Goal: Information Seeking & Learning: Check status

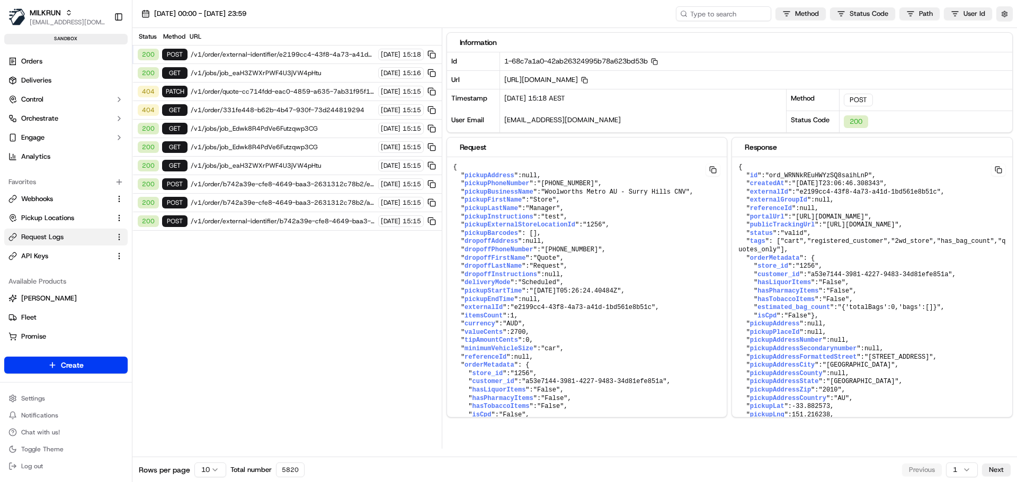
click at [238, 92] on span "/v1/order/quote-cc714fdd-eac0-4859-a635-7ab31f95f1f5" at bounding box center [283, 91] width 184 height 8
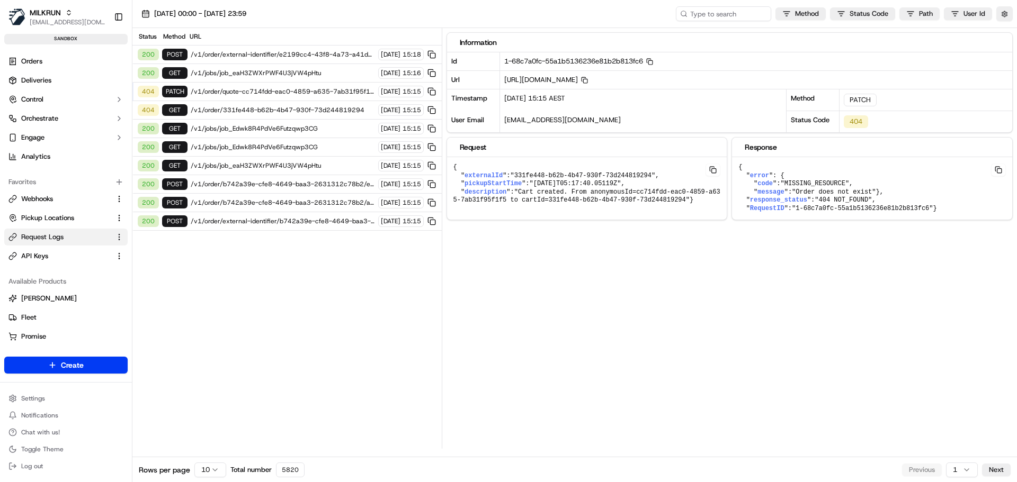
click at [226, 110] on span "/v1/order/331fe448-b62b-4b47-930f-73d244819294" at bounding box center [283, 110] width 184 height 8
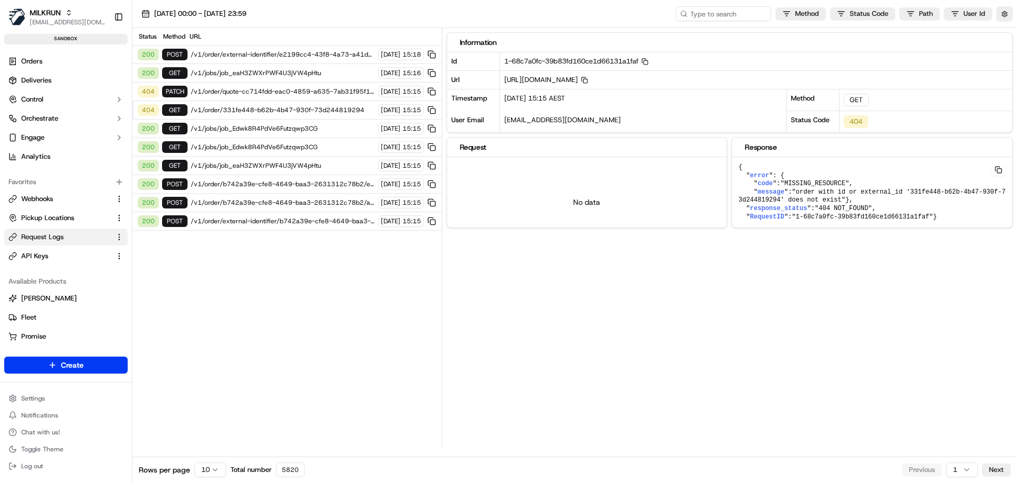
click at [234, 94] on span "/v1/order/quote-cc714fdd-eac0-4859-a635-7ab31f95f1f5" at bounding box center [283, 91] width 184 height 8
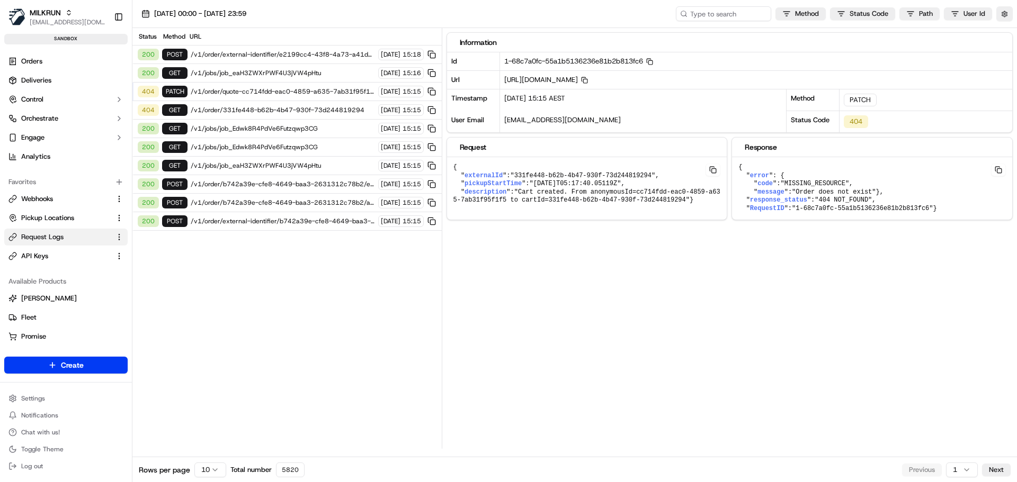
click at [276, 109] on span "/v1/order/331fe448-b62b-4b47-930f-73d244819294" at bounding box center [283, 110] width 184 height 8
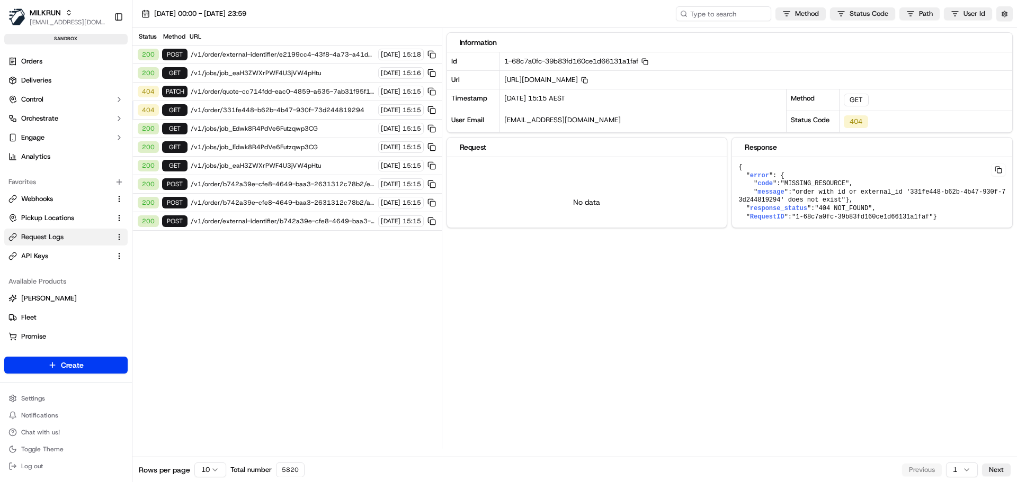
click at [286, 93] on span "/v1/order/quote-cc714fdd-eac0-4859-a635-7ab31f95f1f5" at bounding box center [283, 91] width 184 height 8
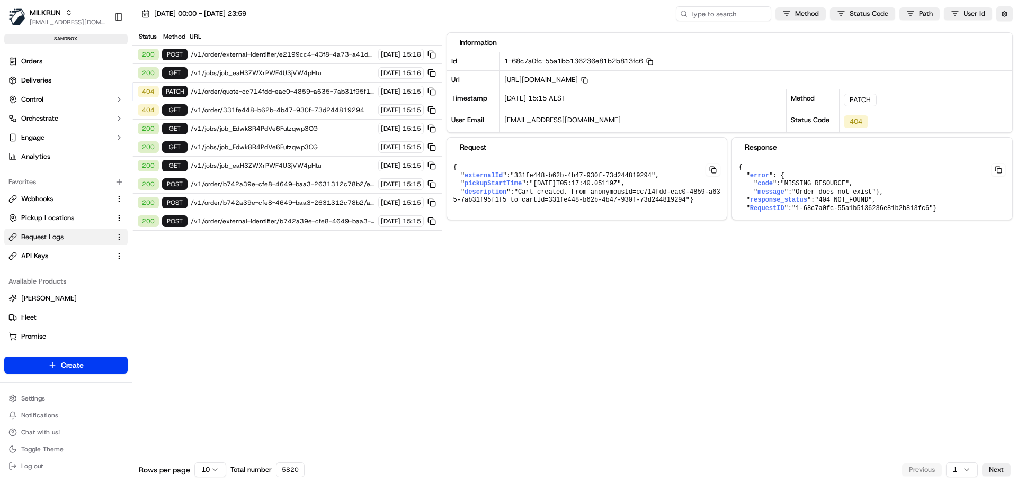
click at [211, 474] on html "MILKRUN bpunie@woolworths.com.au Toggle Sidebar sandbox Orders Deliveries Contr…" at bounding box center [508, 241] width 1017 height 482
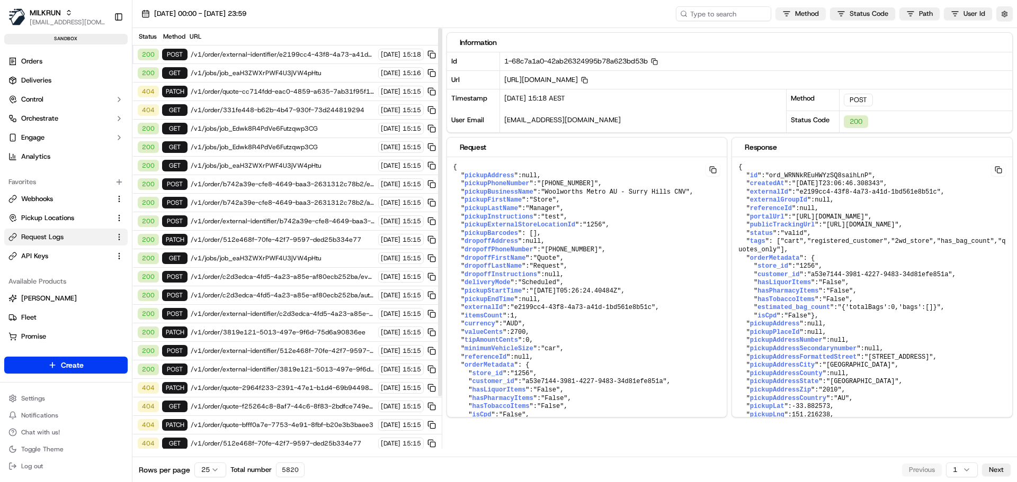
click at [813, 13] on html "MILKRUN bpunie@woolworths.com.au Toggle Sidebar sandbox Orders Deliveries Contr…" at bounding box center [508, 241] width 1017 height 482
click at [744, 69] on span at bounding box center [745, 68] width 8 height 8
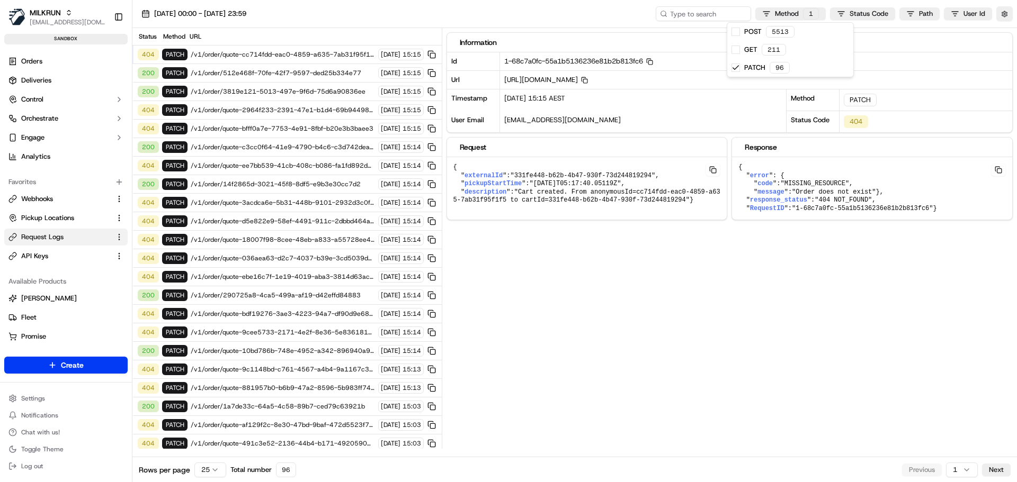
click at [271, 106] on html "MILKRUN bpunie@woolworths.com.au Toggle Sidebar sandbox Orders Deliveries Contr…" at bounding box center [508, 241] width 1017 height 482
click at [265, 111] on span "/v1/order/quote-2964f233-2391-47e1-b1d4-69b9449816b4" at bounding box center [283, 110] width 184 height 8
click at [267, 129] on span "/v1/order/quote-bfff0a7e-7753-4e91-8fbf-b20e3b3baee3" at bounding box center [283, 128] width 184 height 8
click at [285, 205] on span "/v1/order/quote-3acdca6e-5b31-448b-9101-2932d3c0feb8" at bounding box center [283, 203] width 184 height 8
click at [277, 215] on div "404 PATCH /v1/order/quote-d5e822e9-58ef-4491-911c-2dbbd464afe1 15/09/2025 15:14" at bounding box center [286, 221] width 309 height 19
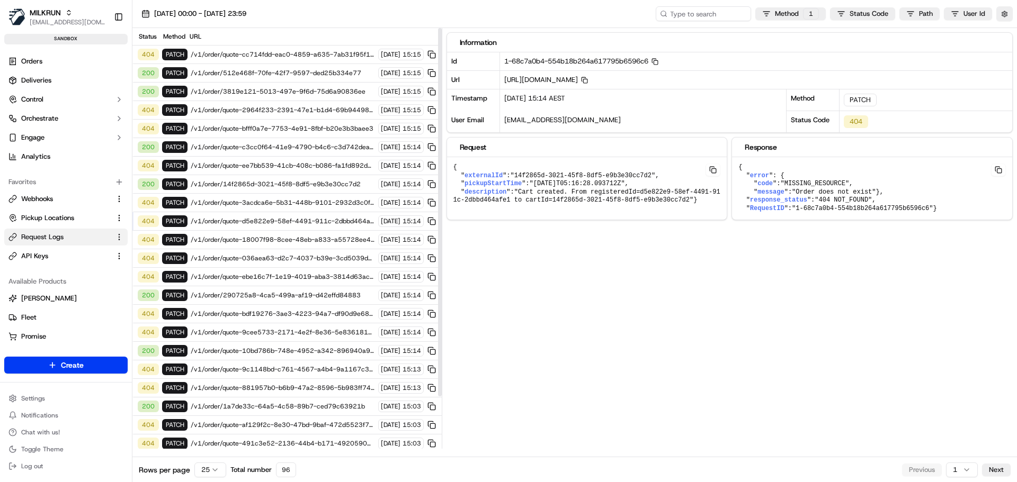
click at [288, 202] on span "/v1/order/quote-3acdca6e-5b31-448b-9101-2932d3c0feb8" at bounding box center [283, 203] width 184 height 8
click at [714, 171] on button at bounding box center [712, 170] width 15 height 13
click at [250, 126] on span "/v1/order/quote-bfff0a7e-7753-4e91-8fbf-b20e3b3baee3" at bounding box center [283, 128] width 184 height 8
click at [256, 131] on span "/v1/order/quote-bfff0a7e-7753-4e91-8fbf-b20e3b3baee3" at bounding box center [283, 128] width 184 height 8
drag, startPoint x: 711, startPoint y: 81, endPoint x: 851, endPoint y: 79, distance: 139.8
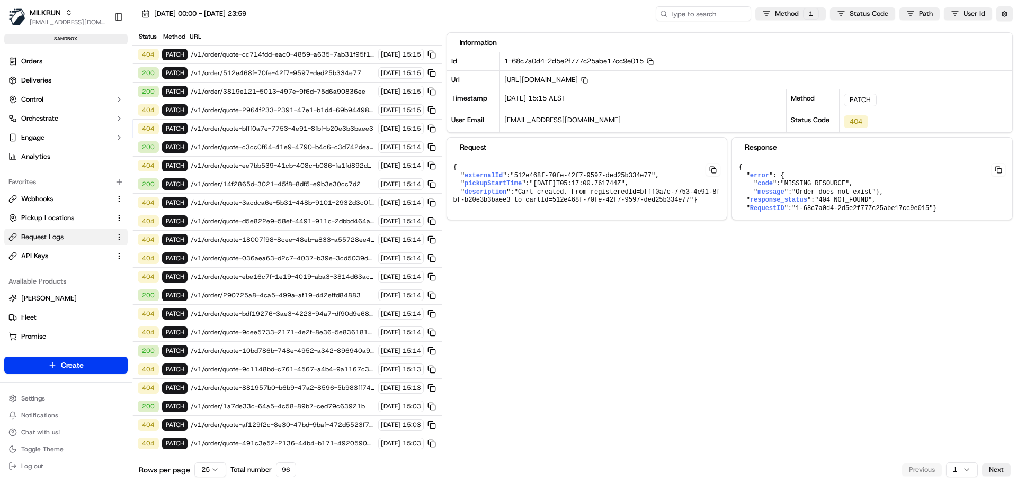
click at [588, 79] on span "https://api.sandbox.ap-southeast-2.usenash.com/v1/order/quote-bfff0a7e-7753-4e9…" at bounding box center [546, 79] width 84 height 9
copy span "bfff0a7e-7753-4e91-8fbf-b20e3b3baee3"
drag, startPoint x: 782, startPoint y: 84, endPoint x: 794, endPoint y: 84, distance: 11.7
click at [588, 84] on span "https://api.sandbox.ap-southeast-2.usenash.com/v1/order/quote-bfff0a7e-7753-4e9…" at bounding box center [546, 79] width 84 height 9
drag, startPoint x: 688, startPoint y: 79, endPoint x: 728, endPoint y: 79, distance: 39.2
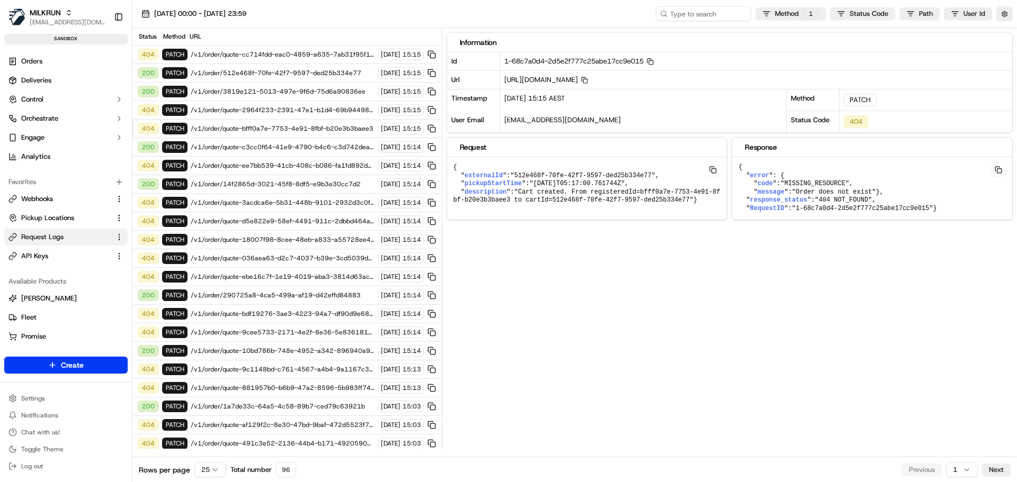
click at [588, 79] on span "https://api.sandbox.ap-southeast-2.usenash.com/v1/order/quote-bfff0a7e-7753-4e9…" at bounding box center [546, 79] width 84 height 9
drag, startPoint x: 849, startPoint y: 79, endPoint x: 691, endPoint y: 80, distance: 158.3
click at [588, 80] on span "https://api.sandbox.ap-southeast-2.usenash.com/v1/order/quote-bfff0a7e-7753-4e9…" at bounding box center [546, 79] width 84 height 9
copy span "quote-bfff0a7e-7753-4e91-8fbf-b20e3b3baee3"
click at [279, 240] on span "/v1/order/quote-18007f98-8cee-48eb-a833-a55728ee4fdb" at bounding box center [283, 240] width 184 height 8
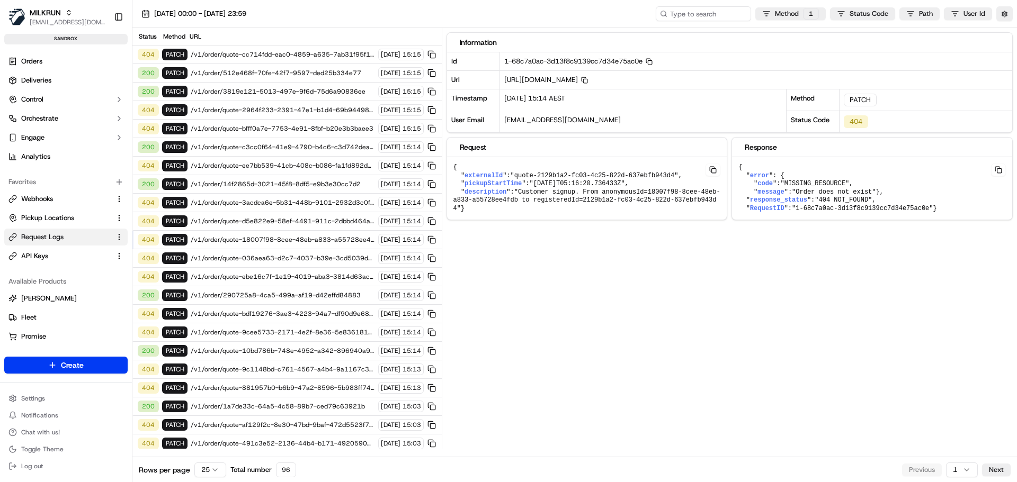
drag, startPoint x: 712, startPoint y: 79, endPoint x: 857, endPoint y: 77, distance: 145.1
click at [588, 77] on span "https://api.sandbox.ap-southeast-2.usenash.com/v1/order/quote-18007f98-8cee-48e…" at bounding box center [546, 79] width 84 height 9
copy span "18007f98-8cee-48eb-a833-a55728ee4fdb"
click at [291, 281] on div "404 PATCH /v1/order/quote-ebe16c7f-1e19-4019-aba3-3814d63acee9 15/09/2025 15:14" at bounding box center [286, 277] width 309 height 19
drag, startPoint x: 691, startPoint y: 82, endPoint x: 858, endPoint y: 77, distance: 166.9
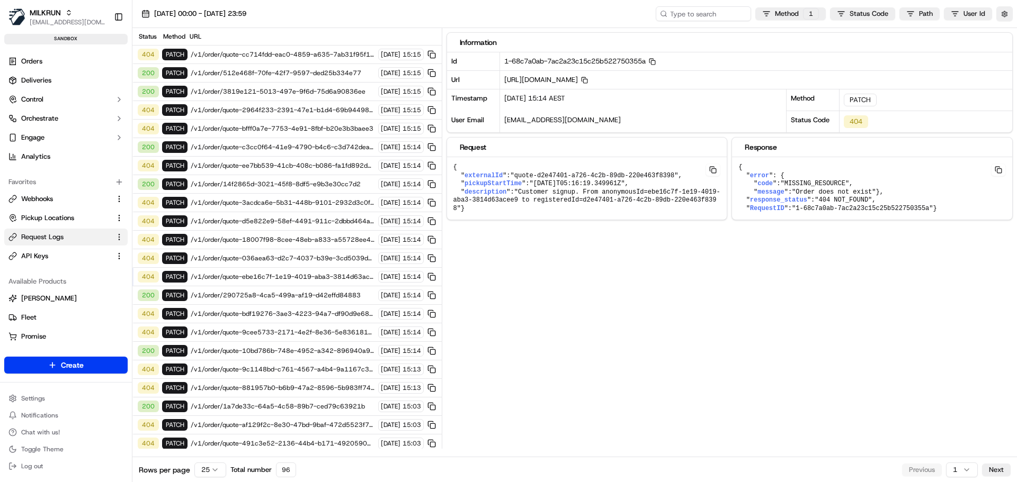
click at [588, 77] on span "https://api.sandbox.ap-southeast-2.usenash.com/v1/order/quote-ebe16c7f-1e19-401…" at bounding box center [546, 79] width 84 height 9
copy span "quote-ebe16c7f-1e19-4019-aba3-3814d63acee9"
drag, startPoint x: 554, startPoint y: 200, endPoint x: 680, endPoint y: 199, distance: 126.0
click at [680, 199] on span ""Customer signup. From anonymousId=ebe16c7f-1e19-4019-aba3-3814d63acee9 to regi…" at bounding box center [586, 201] width 267 height 24
copy span "d2e47401-a726-4c2b-89db-220e463f8398"
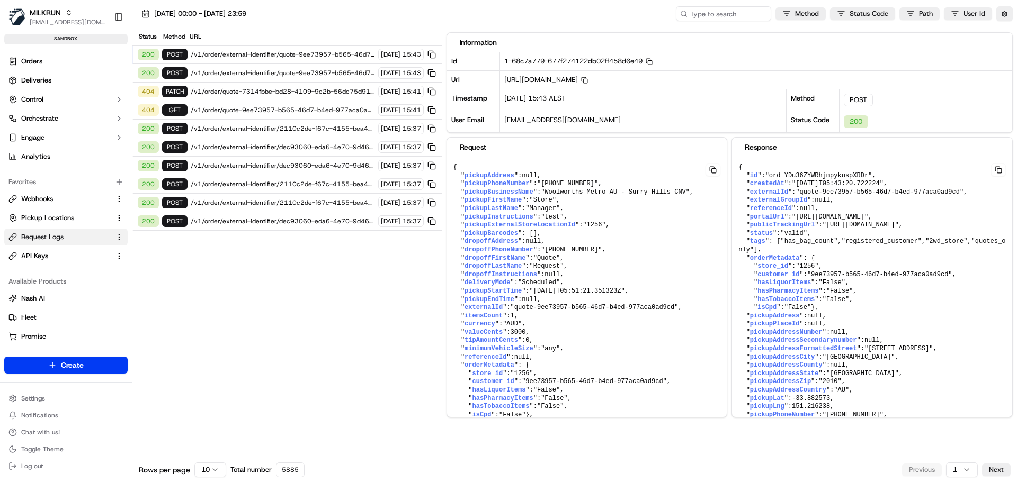
click at [208, 95] on span "/v1/order/quote-7314fbbe-bd28-4109-9c2b-56dc75d91aa1" at bounding box center [283, 91] width 184 height 8
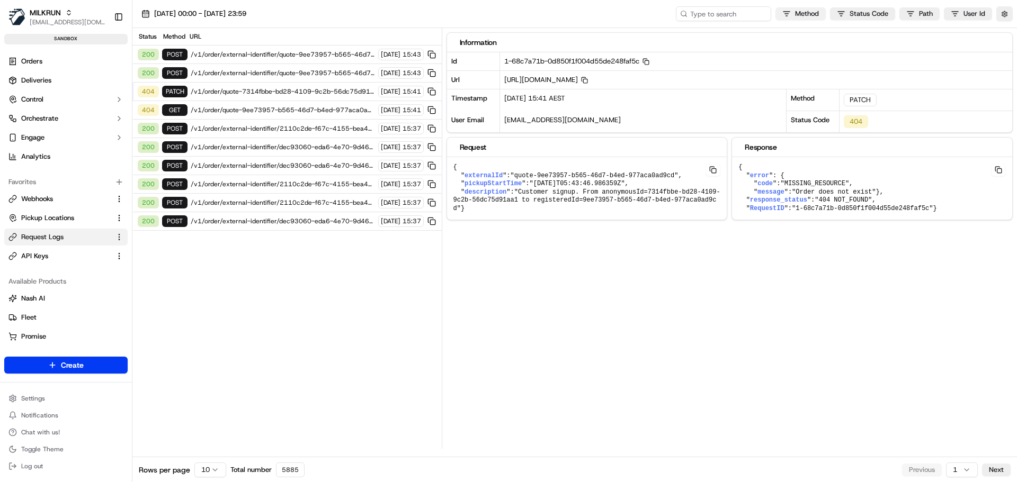
click at [805, 14] on html "MILKRUN bpunie@woolworths.com.au Toggle Sidebar sandbox Orders Deliveries Contr…" at bounding box center [508, 241] width 1017 height 482
click at [746, 52] on span at bounding box center [745, 50] width 8 height 8
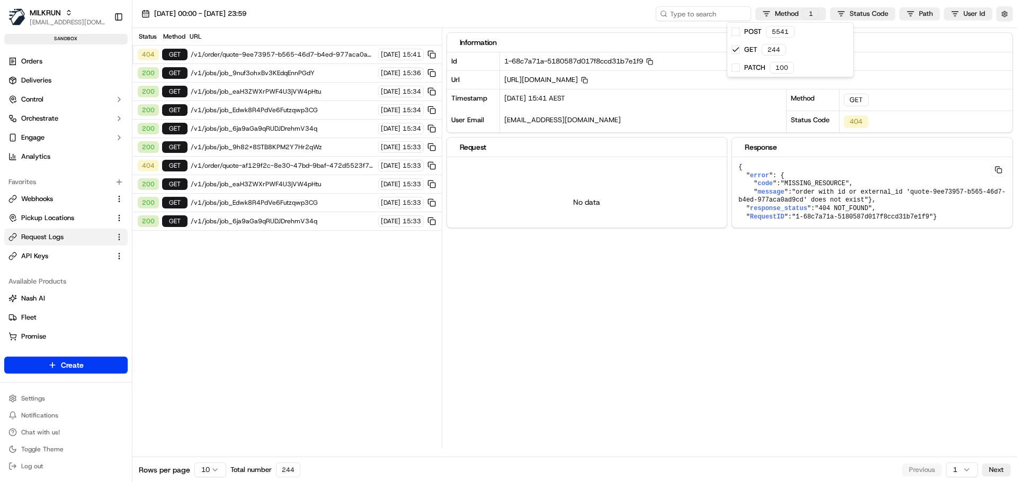
click at [279, 166] on html "MILKRUN bpunie@woolworths.com.au Toggle Sidebar sandbox Orders Deliveries Contr…" at bounding box center [508, 241] width 1017 height 482
drag, startPoint x: 27, startPoint y: 84, endPoint x: 34, endPoint y: 59, distance: 26.3
click at [34, 59] on span "Orders" at bounding box center [31, 62] width 21 height 10
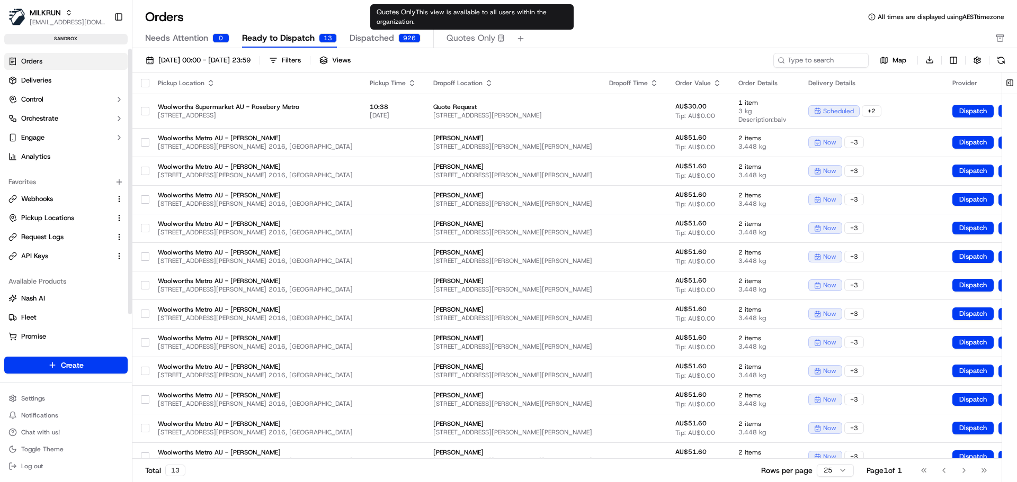
click at [449, 40] on span "Quotes Only" at bounding box center [470, 38] width 49 height 13
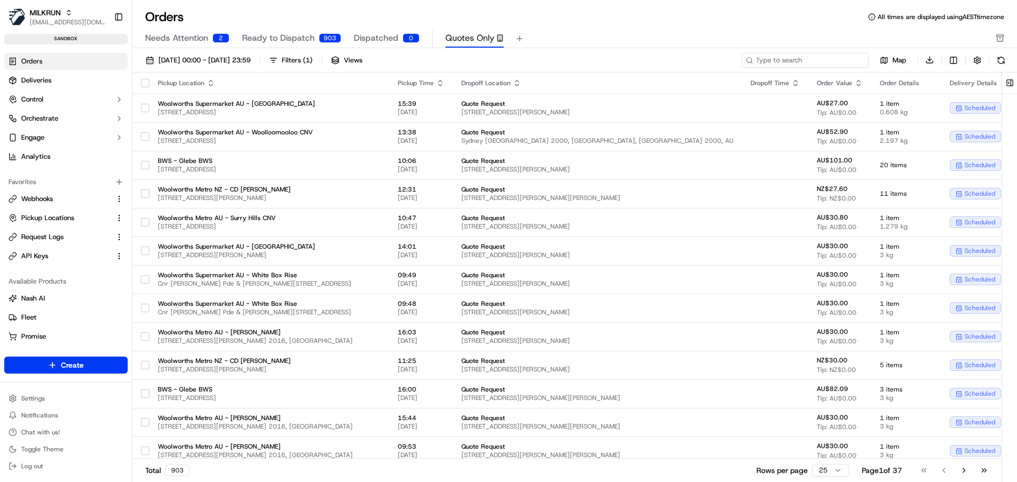
click at [808, 60] on input at bounding box center [804, 60] width 127 height 15
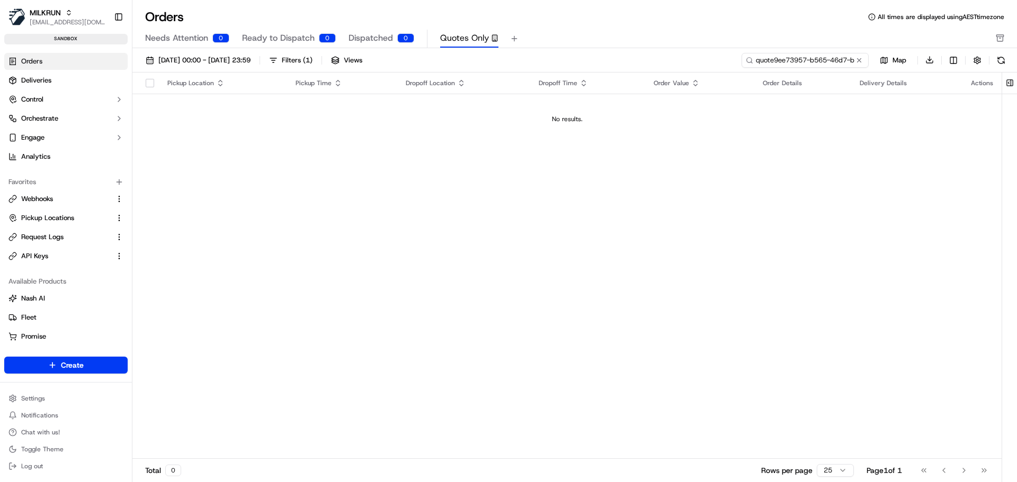
scroll to position [0, 69]
drag, startPoint x: 835, startPoint y: 58, endPoint x: 950, endPoint y: 57, distance: 114.9
click at [950, 57] on div "quote9ee73957-b565-46d7-b4ed-977aca0ad9cd Map Download" at bounding box center [874, 59] width 267 height 15
click at [980, 58] on button "button" at bounding box center [977, 60] width 15 height 15
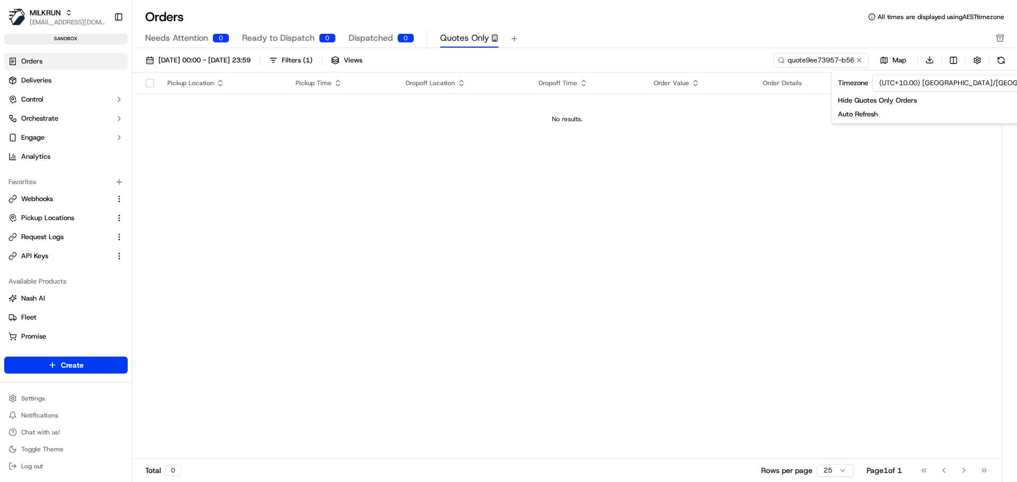
click at [334, 132] on td "No results." at bounding box center [566, 119] width 869 height 51
click at [1000, 57] on button at bounding box center [1000, 60] width 15 height 15
click at [825, 58] on input "quote9ee73957-b565-46d7-b4ed-977aca0ad9cd" at bounding box center [804, 60] width 127 height 15
click at [773, 61] on input "quote9ee73957-b565-46d7-b4ed-977aca0ad9cd" at bounding box center [804, 60] width 127 height 15
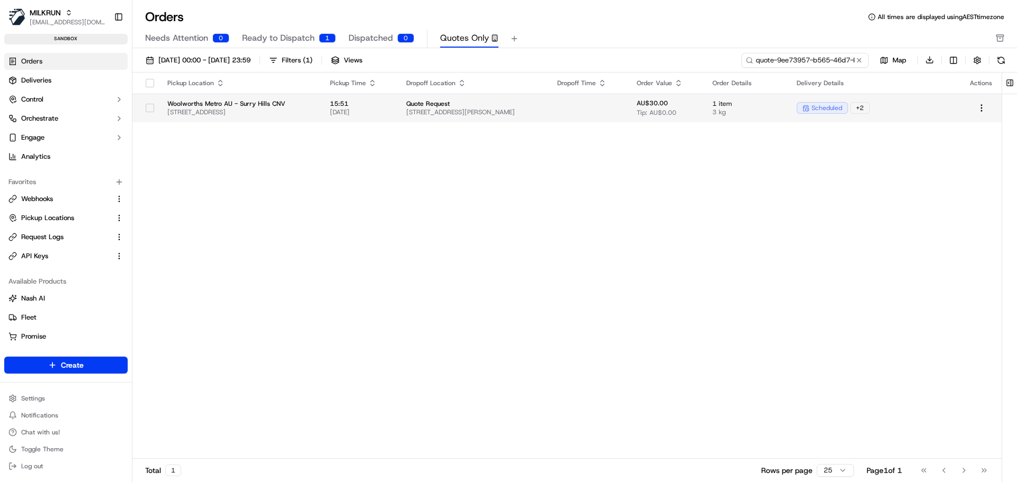
type input "quote-9ee73957-b565-46d7-b4ed-977aca0ad9cd"
click at [695, 105] on div "AU$30.00 Tip: AU$0.00" at bounding box center [666, 108] width 59 height 18
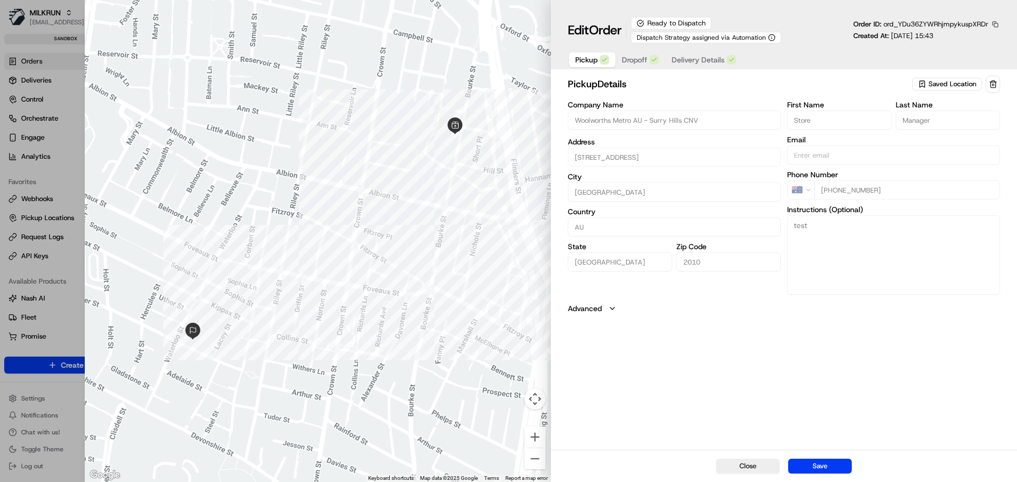
click at [996, 23] on button "button" at bounding box center [995, 25] width 10 height 10
click at [971, 39] on button "Copy ID" at bounding box center [966, 40] width 96 height 13
click at [742, 466] on button "Close" at bounding box center [748, 466] width 64 height 15
type input "+1"
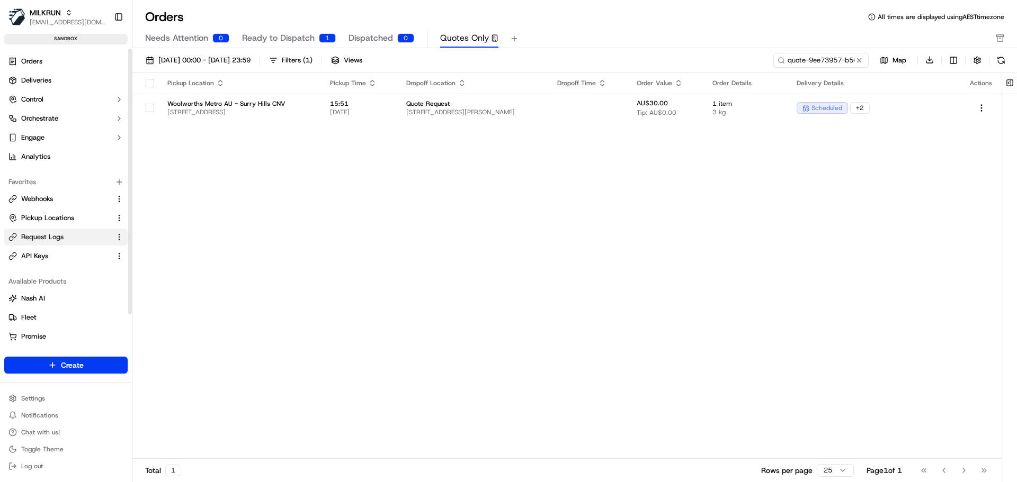
click at [35, 230] on button "Request Logs" at bounding box center [65, 237] width 123 height 17
click at [64, 244] on button "Request Logs" at bounding box center [65, 237] width 123 height 17
click at [35, 235] on span "Request Logs" at bounding box center [42, 237] width 42 height 10
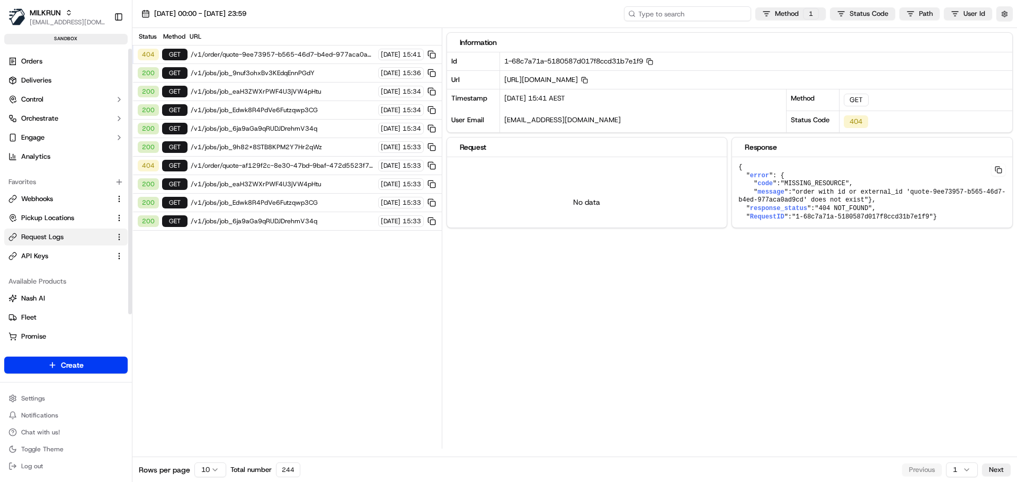
click at [684, 19] on input at bounding box center [687, 13] width 127 height 15
paste input "ord_YDu36ZYWRhjmpykuspXRDr"
type input "ord_YDu36ZYWRhjmpykuspXRDr"
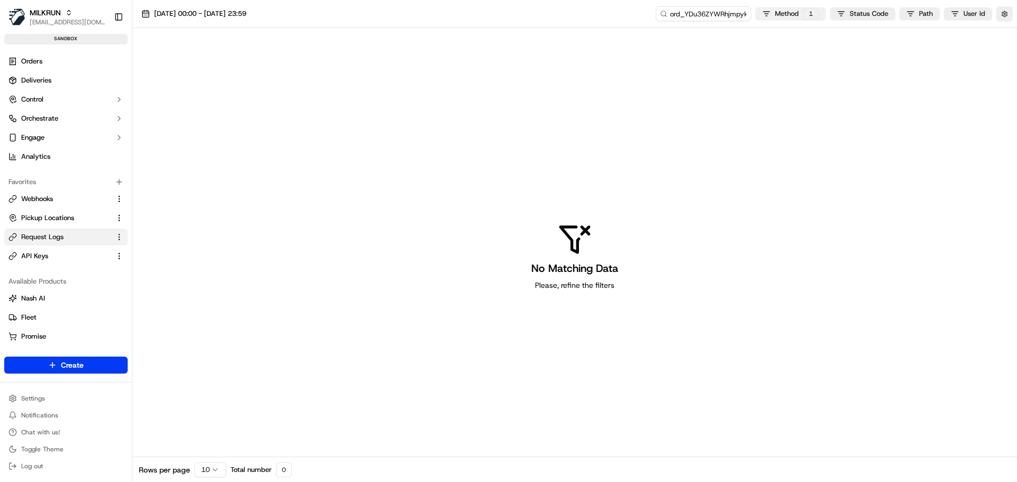
click at [792, 13] on html "MILKRUN bpunie@woolworths.com.au Toggle Sidebar sandbox Orders Deliveries Contr…" at bounding box center [508, 241] width 1017 height 482
click at [731, 53] on icon at bounding box center [735, 50] width 8 height 8
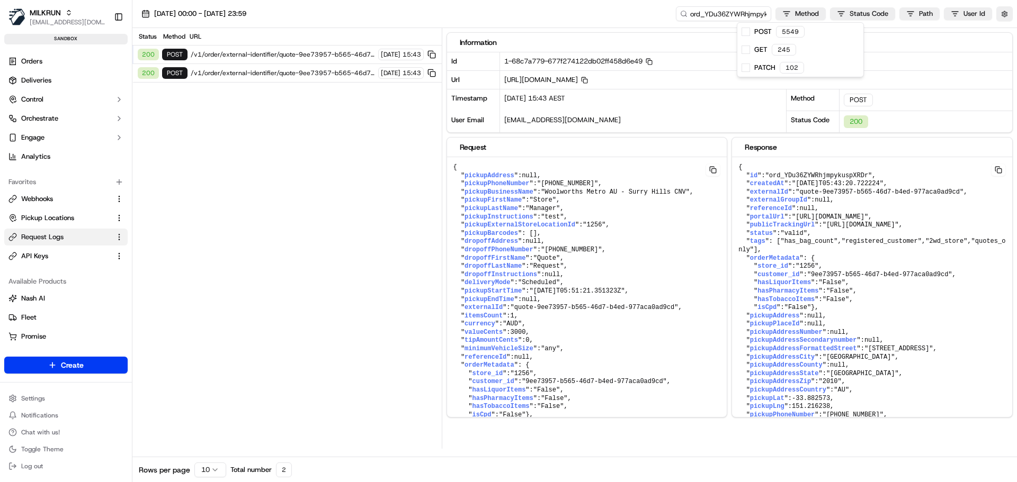
click at [714, 19] on html "MILKRUN bpunie@woolworths.com.au Toggle Sidebar sandbox Orders Deliveries Contr…" at bounding box center [508, 241] width 1017 height 482
click at [841, 13] on div "ord_YDu36ZYWRhjmpykuspXRDr Method Status Code Path User Id" at bounding box center [828, 13] width 369 height 15
click at [262, 112] on div "Status Method URL 200 POST /v1/order/external-identifier/quote-9ee73957-b565-46…" at bounding box center [286, 238] width 309 height 421
click at [261, 77] on span "/v1/order/external-identifier/quote-9ee73957-b565-46d7-b4ed-977aca0ad9cd" at bounding box center [283, 73] width 184 height 8
click at [273, 56] on span "/v1/order/external-identifier/quote-9ee73957-b565-46d7-b4ed-977aca0ad9cd" at bounding box center [283, 54] width 184 height 8
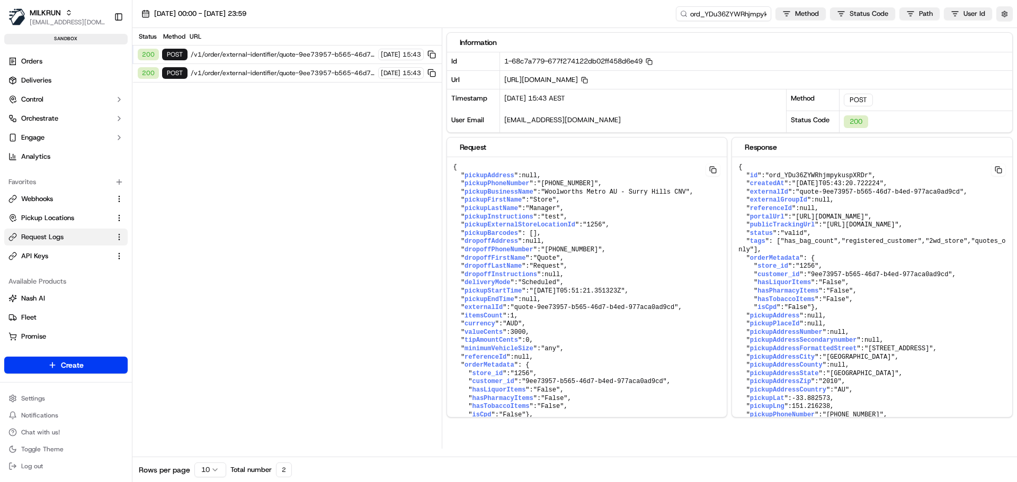
click at [269, 68] on div "200 POST /v1/order/external-identifier/quote-9ee73957-b565-46d7-b4ed-977aca0ad9…" at bounding box center [286, 73] width 309 height 19
drag, startPoint x: 711, startPoint y: 15, endPoint x: 881, endPoint y: 5, distance: 170.3
click at [881, 5] on div "15/09/2025 00:00 - 15/09/2025 23:59 ord_YDu36ZYWRhjmpykuspXRDr Method Status Co…" at bounding box center [574, 14] width 884 height 28
click at [693, 15] on input "ord_YDu36ZYWRhjmpykuspXRDr" at bounding box center [707, 13] width 127 height 15
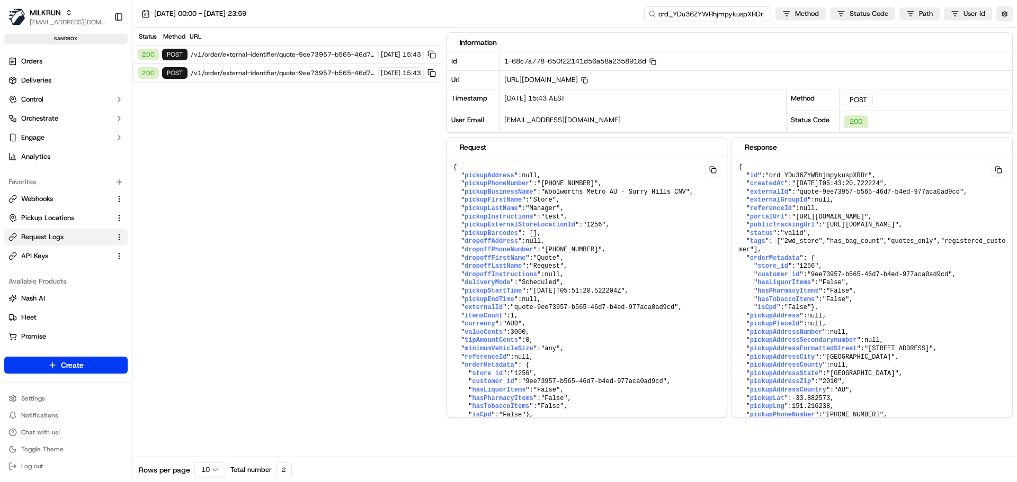
click at [713, 8] on input "ord_YDu36ZYWRhjmpykuspXRDr" at bounding box center [707, 13] width 127 height 15
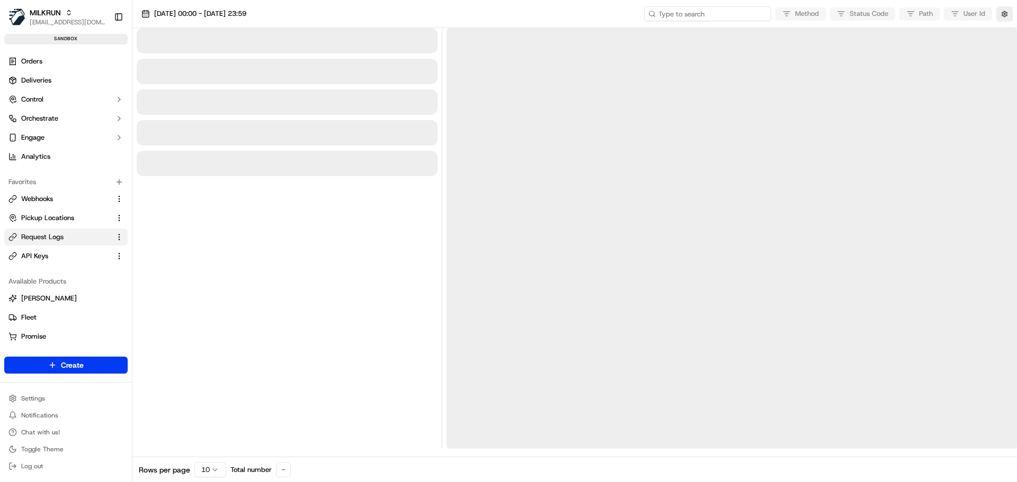
click at [727, 13] on input at bounding box center [707, 13] width 127 height 15
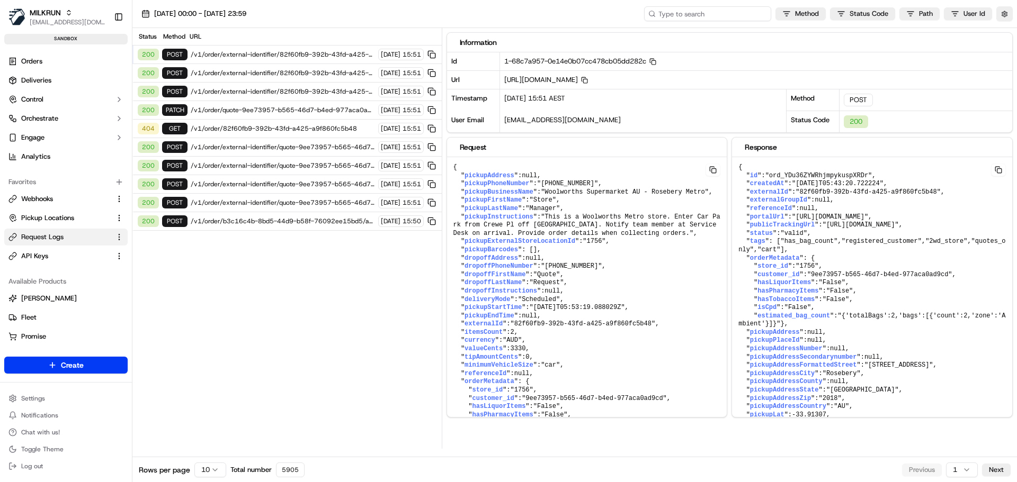
paste input "ord_YDu36ZYWRhjmpykuspXRDr"
type input "ord_YDu36ZYWRhjmpykuspXRDr"
click at [280, 111] on span "/v1/order/quote-9ee73957-b565-46d7-b4ed-977aca0ad9cd" at bounding box center [283, 110] width 184 height 8
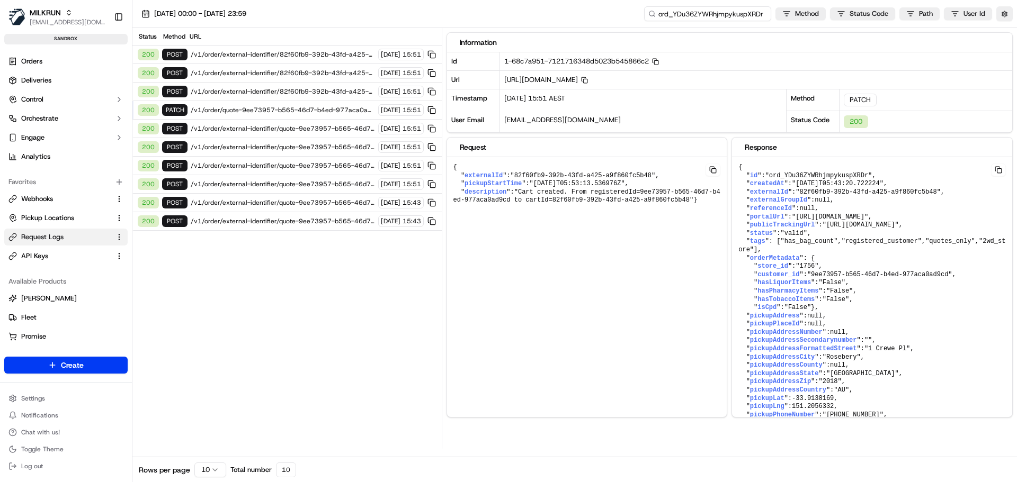
click at [723, 14] on input "ord_YDu36ZYWRhjmpykuspXRDr" at bounding box center [707, 13] width 127 height 15
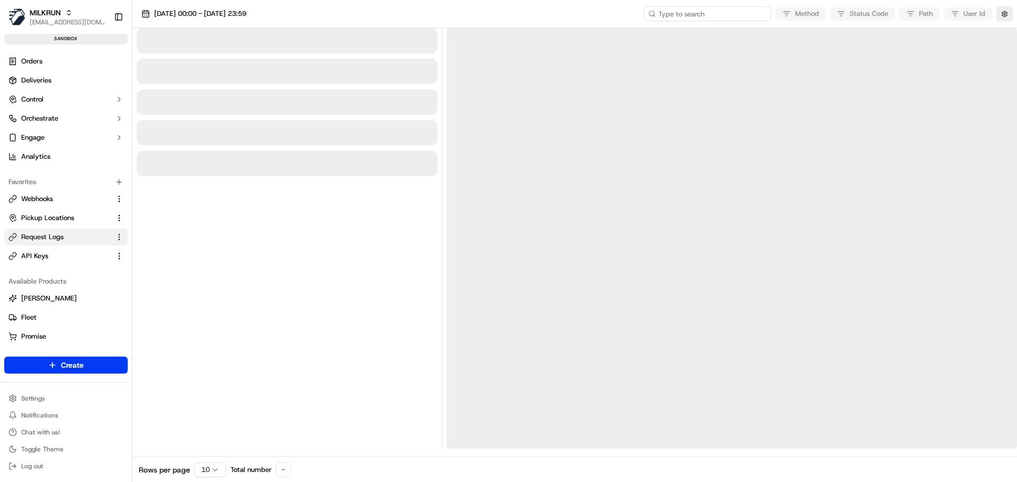
click at [701, 14] on input at bounding box center [707, 13] width 127 height 15
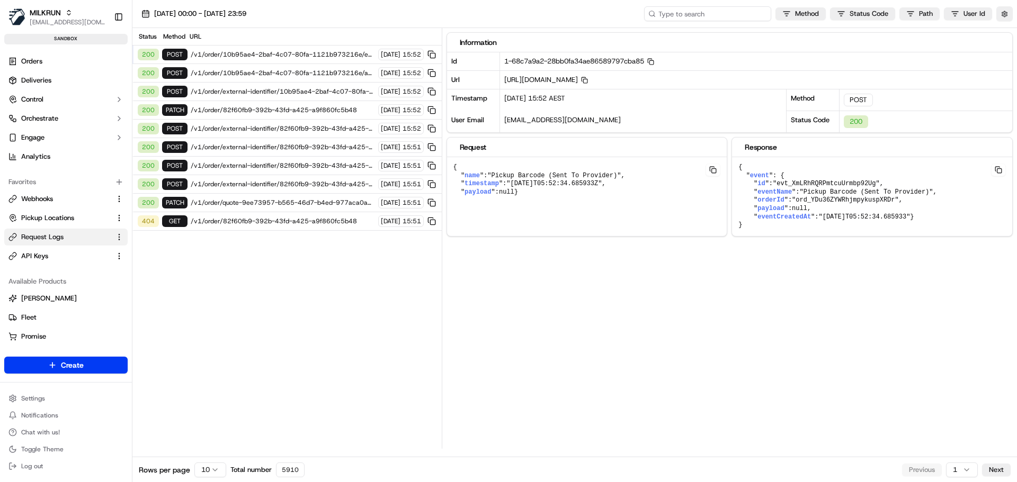
paste input "ord_YDu36ZYWRhjmpykuspXRDr"
type input "ord_YDu36ZYWRhjmpykuspXRDr"
click at [228, 221] on span "/v1/order/external-identifier/quote-9ee73957-b565-46d7-b4ed-977aca0ad9cd" at bounding box center [283, 221] width 184 height 8
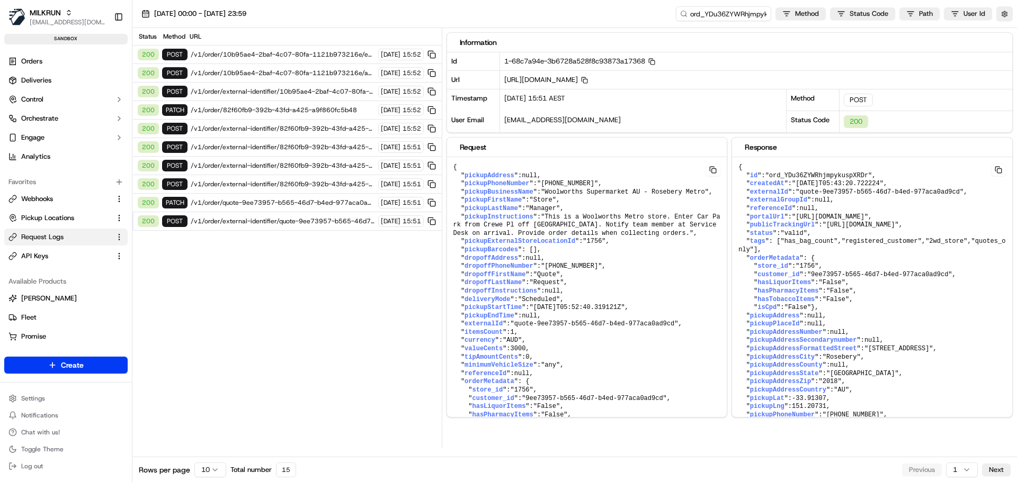
click at [231, 202] on span "/v1/order/quote-9ee73957-b565-46d7-b4ed-977aca0ad9cd" at bounding box center [283, 203] width 184 height 8
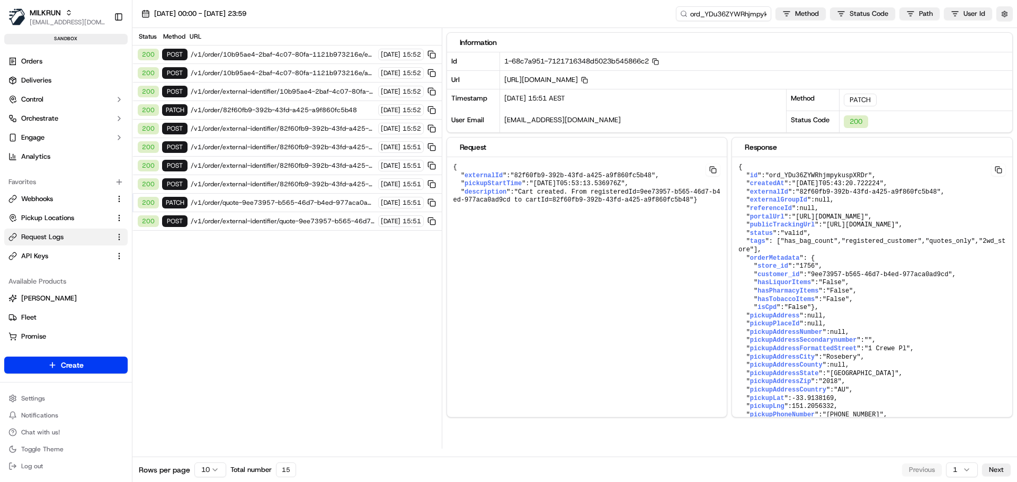
click at [232, 184] on span "/v1/order/external-identifier/82f60fb9-392b-43fd-a425-a9f860fc5b48" at bounding box center [283, 184] width 184 height 8
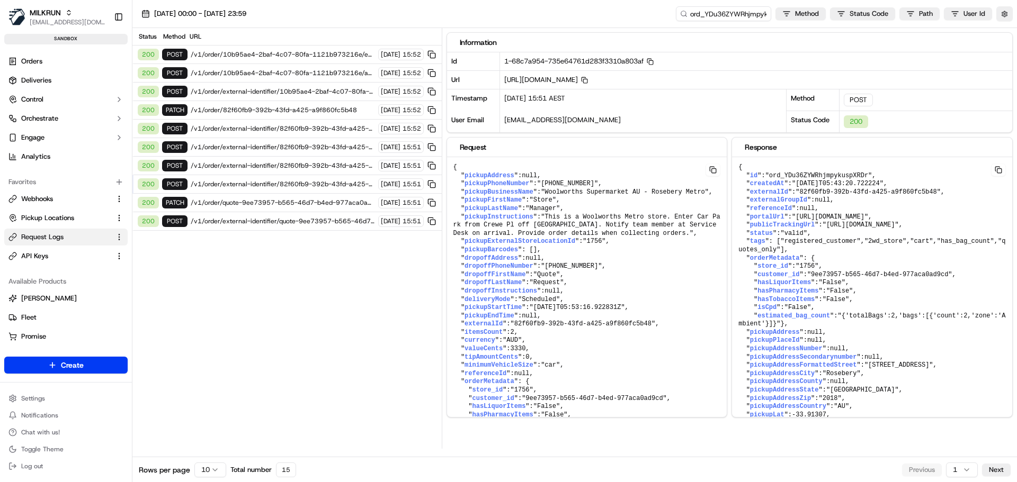
click at [232, 166] on span "/v1/order/external-identifier/82f60fb9-392b-43fd-a425-a9f860fc5b48" at bounding box center [283, 166] width 184 height 8
click at [238, 114] on span "/v1/order/82f60fb9-392b-43fd-a425-a9f860fc5b48" at bounding box center [283, 110] width 184 height 8
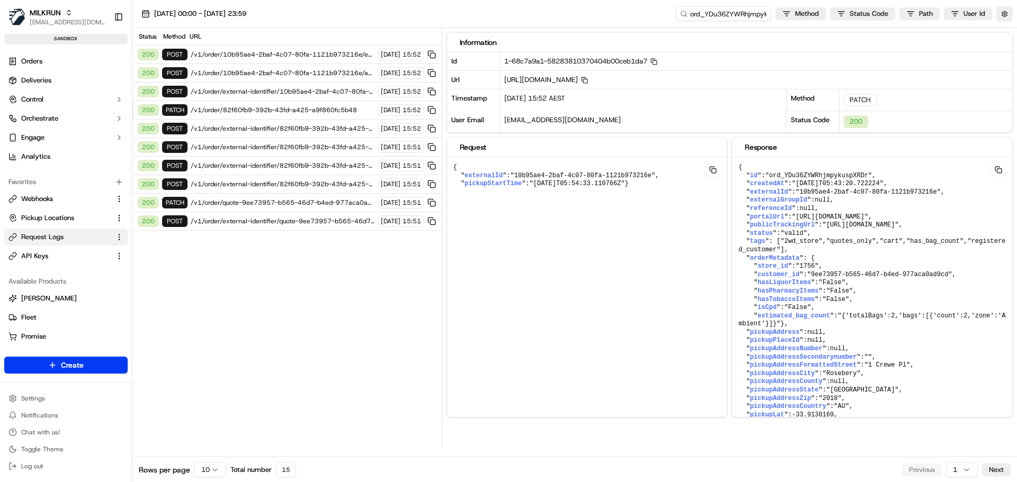
click at [243, 88] on span "/v1/order/external-identifier/10b95ae4-2baf-4c07-80fa-1121b973216e" at bounding box center [283, 91] width 184 height 8
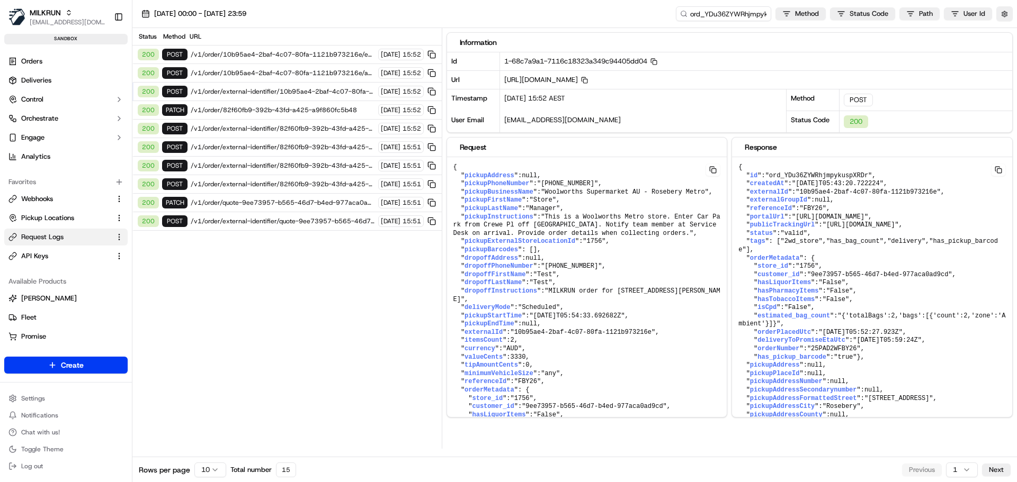
click at [242, 73] on span "/v1/order/10b95ae4-2baf-4c07-80fa-1121b973216e/autodispatch" at bounding box center [283, 73] width 184 height 8
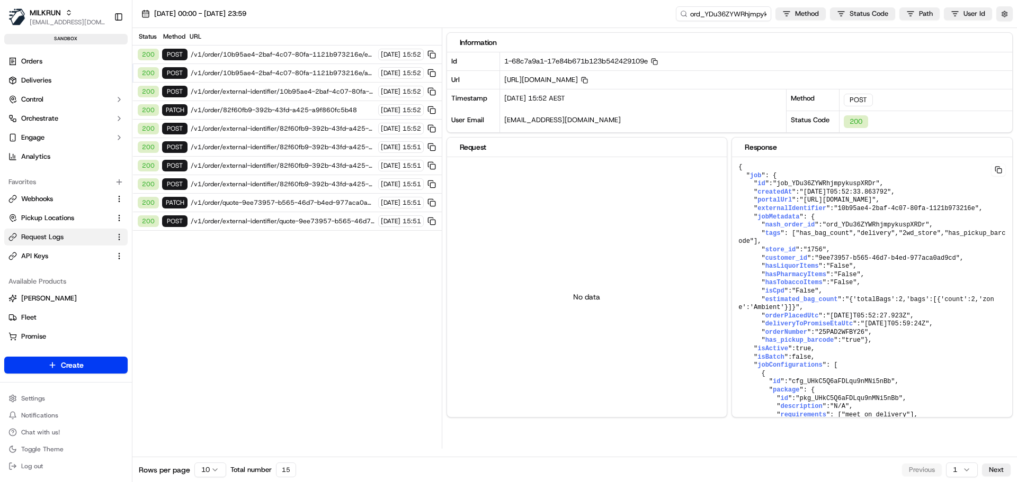
click at [245, 48] on div "200 POST /v1/order/10b95ae4-2baf-4c07-80fa-1121b973216e/events 15/09/2025 15:52" at bounding box center [286, 55] width 309 height 19
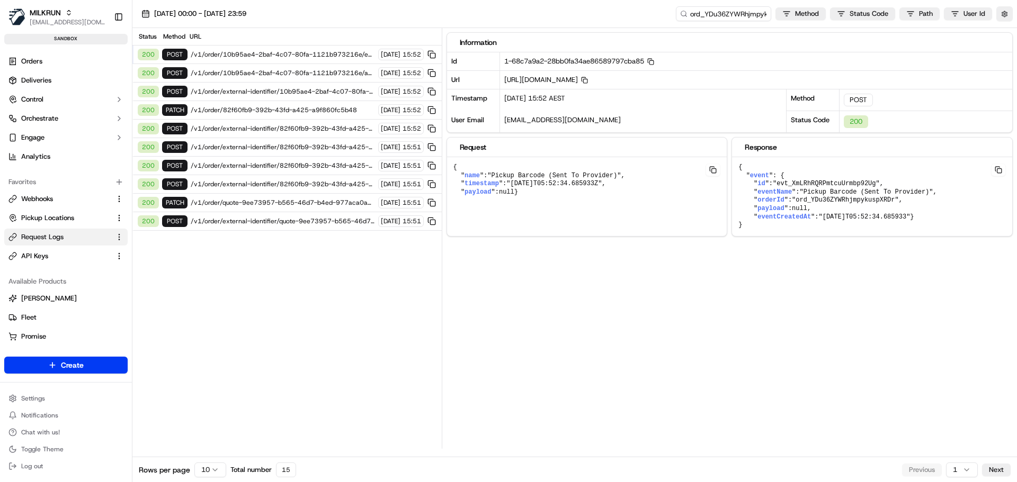
click at [241, 76] on span "/v1/order/10b95ae4-2baf-4c07-80fa-1121b973216e/autodispatch" at bounding box center [283, 73] width 184 height 8
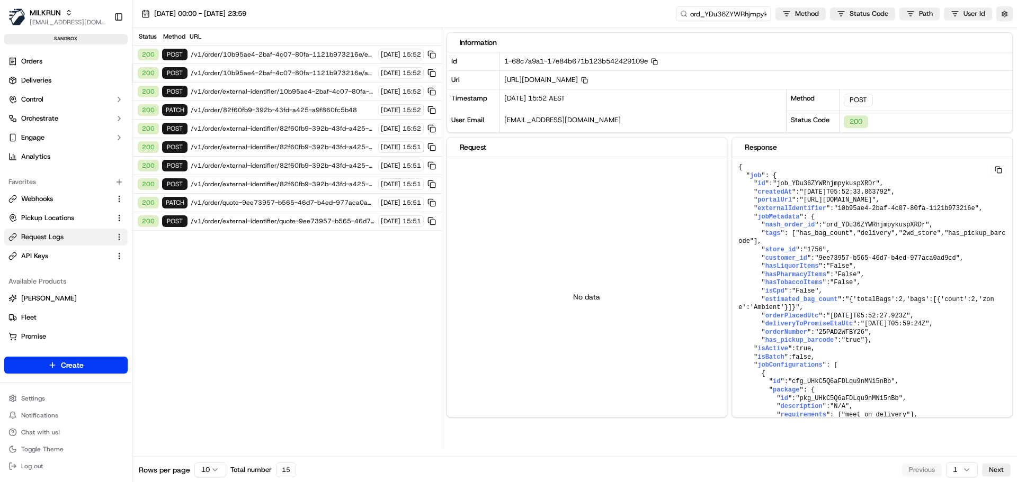
click at [238, 89] on span "/v1/order/external-identifier/10b95ae4-2baf-4c07-80fa-1121b973216e" at bounding box center [283, 91] width 184 height 8
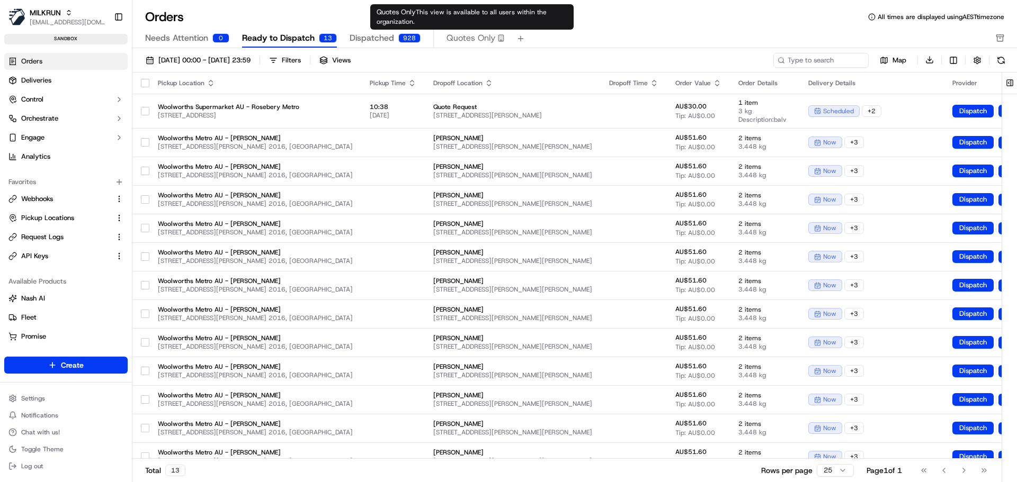
click at [489, 38] on div "Quotes Only" at bounding box center [475, 38] width 58 height 13
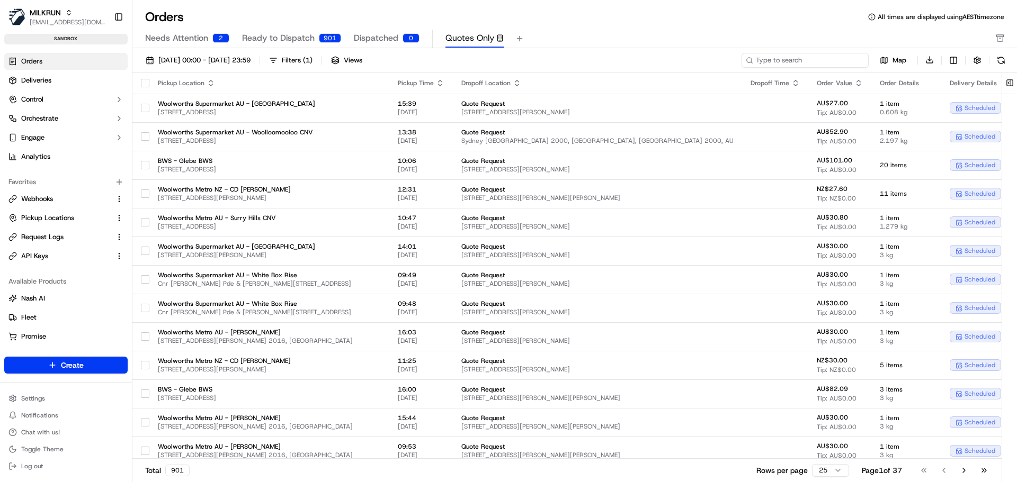
click at [853, 57] on input at bounding box center [804, 60] width 127 height 15
paste input "9ee73957-b565-46d7-b4ed-977aca0ad9cd"
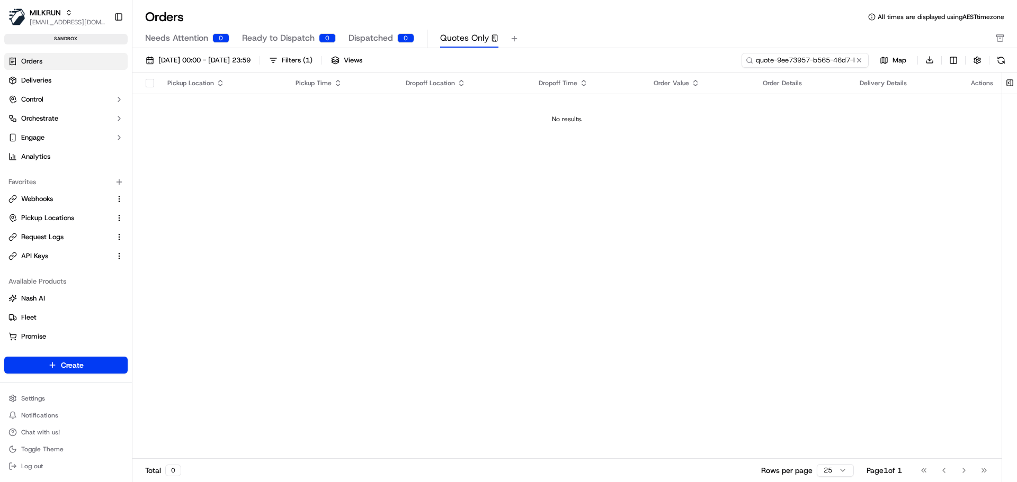
type input "quote-9ee73957-b565-46d7-b4ed-977aca0ad9cd"
click at [996, 61] on button at bounding box center [1000, 60] width 15 height 15
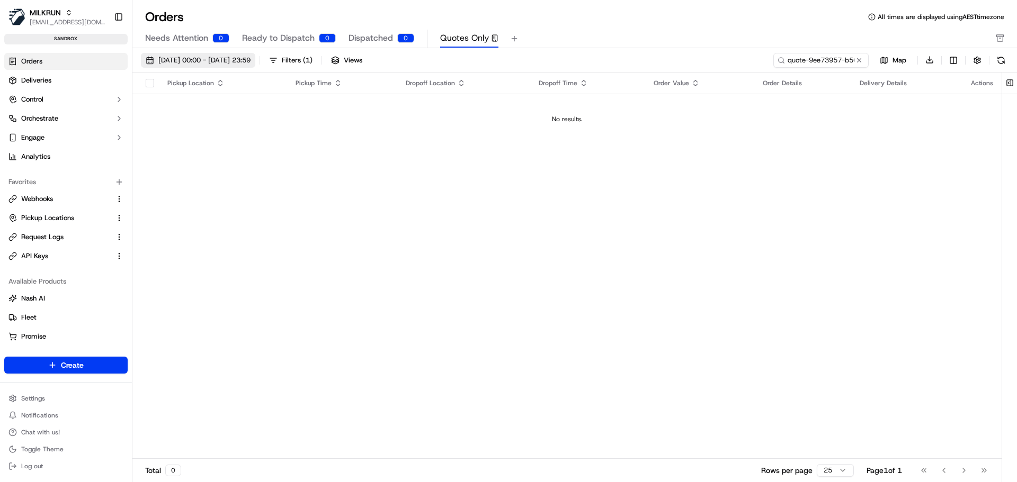
click at [190, 61] on span "[DATE] 00:00 - [DATE] 23:59" at bounding box center [204, 61] width 92 height 10
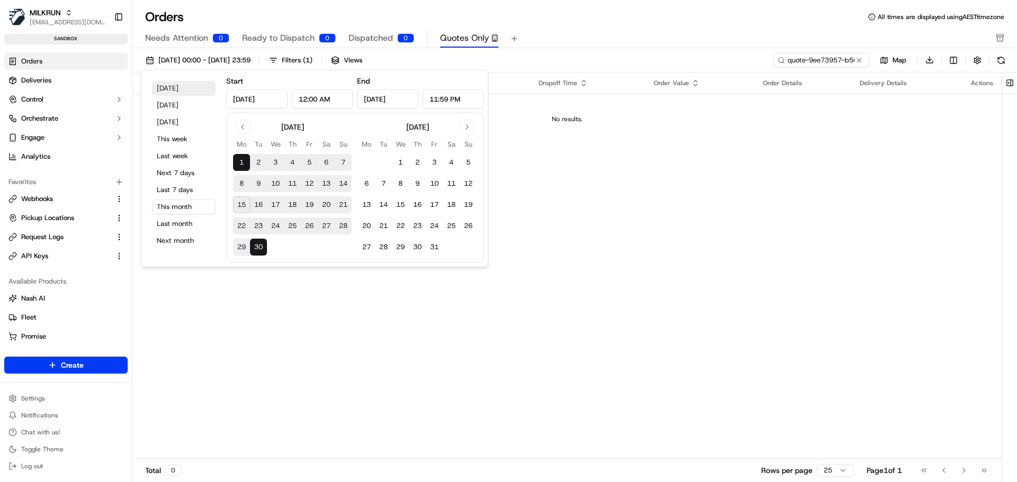
click at [167, 88] on button "[DATE]" at bounding box center [184, 88] width 64 height 15
type input "[DATE]"
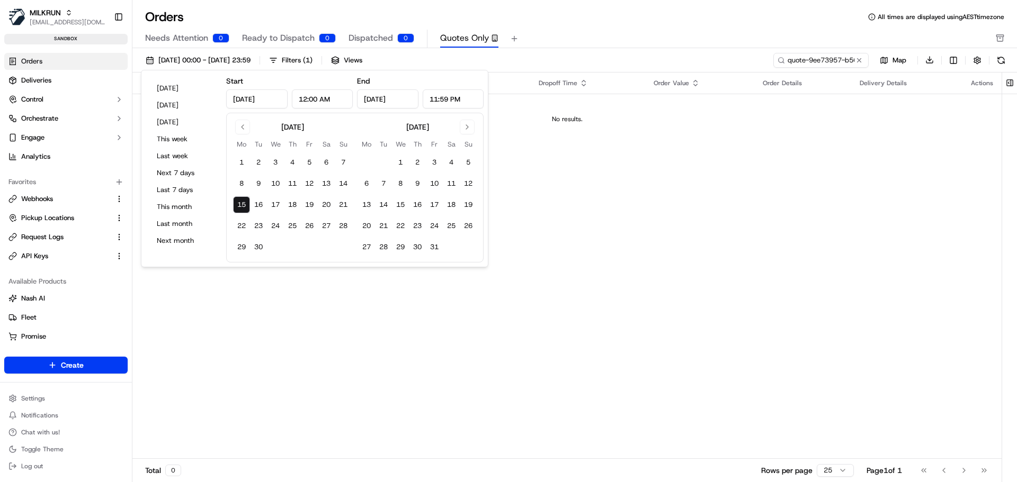
click at [730, 45] on div "Needs Attention 0 Ready to Dispatch 0 Dispatched 0 Quotes Only" at bounding box center [567, 39] width 844 height 18
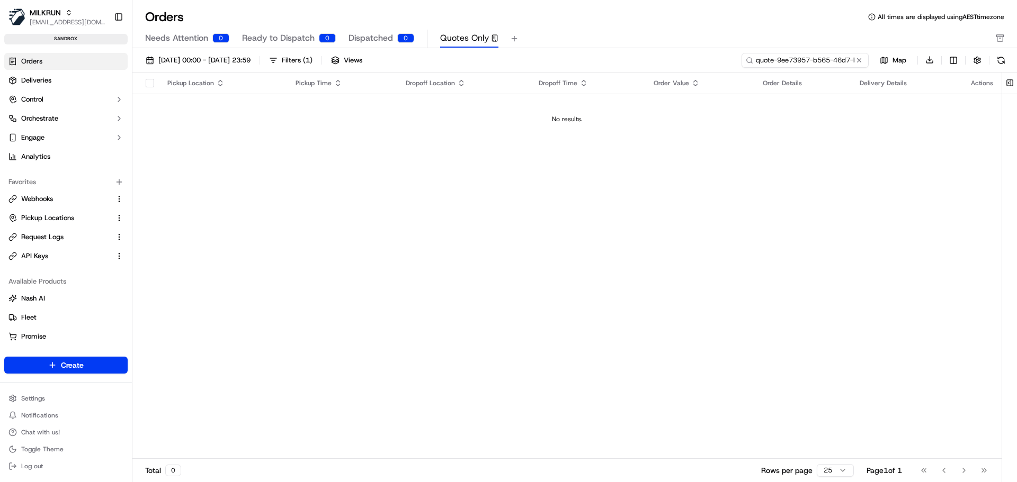
click at [807, 65] on input "quote-9ee73957-b565-46d7-b4ed-977aca0ad9cd" at bounding box center [804, 60] width 127 height 15
drag, startPoint x: 811, startPoint y: 61, endPoint x: 937, endPoint y: 60, distance: 125.5
click at [937, 60] on div "quote-9ee73957-b565-46d7-b4ed-977aca0ad9cd Map Download" at bounding box center [874, 59] width 267 height 15
click at [815, 56] on input "quote-9ee73957-b565-46d7-b4ed-977aca0ad9cd" at bounding box center [804, 60] width 127 height 15
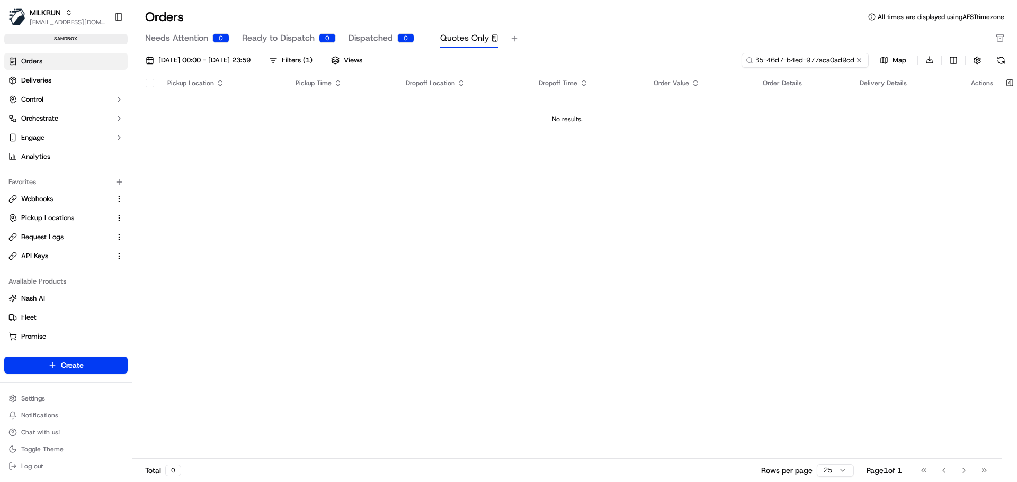
scroll to position [0, 0]
drag, startPoint x: 782, startPoint y: 61, endPoint x: 656, endPoint y: 62, distance: 125.5
click at [656, 62] on div "[DATE] 00:00 - [DATE] 23:59 Filters ( 1 ) Views quote-9ee73957-b565-46d7-b4ed-9…" at bounding box center [574, 62] width 884 height 20
click at [773, 59] on input "quote-9ee73957-b565-46d7-b4ed-977aca0ad9cd" at bounding box center [804, 60] width 127 height 15
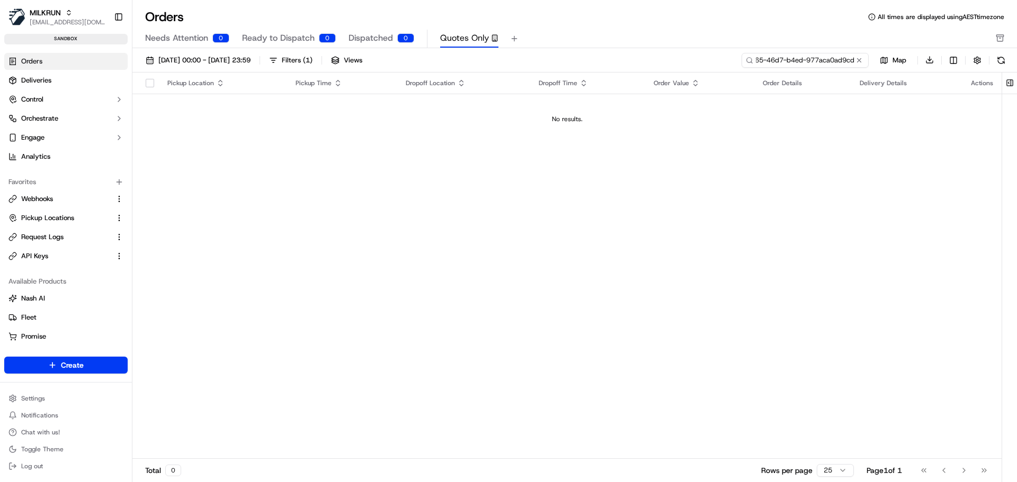
drag, startPoint x: 777, startPoint y: 58, endPoint x: 945, endPoint y: 60, distance: 167.9
click at [945, 60] on div "quote-9ee73957-b565-46d7-b4ed-977aca0ad9cd Map Download" at bounding box center [874, 59] width 267 height 15
drag, startPoint x: 808, startPoint y: 65, endPoint x: 594, endPoint y: 62, distance: 214.5
click at [594, 62] on div "[DATE] 00:00 - [DATE] 23:59 Filters ( 1 ) Views quote-9ee73957-b565-46d7-b4ed-9…" at bounding box center [574, 62] width 884 height 20
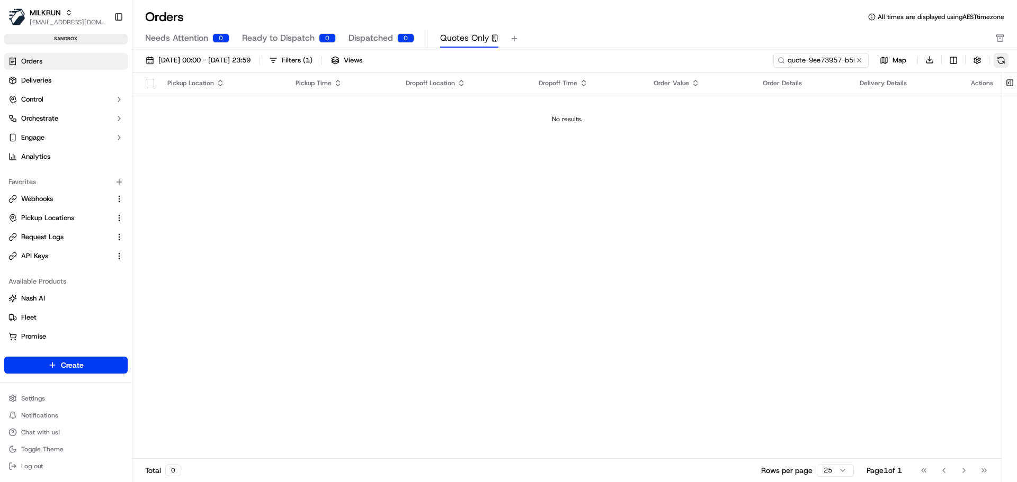
click at [1001, 61] on button at bounding box center [1000, 60] width 15 height 15
click at [998, 60] on button at bounding box center [1000, 60] width 15 height 15
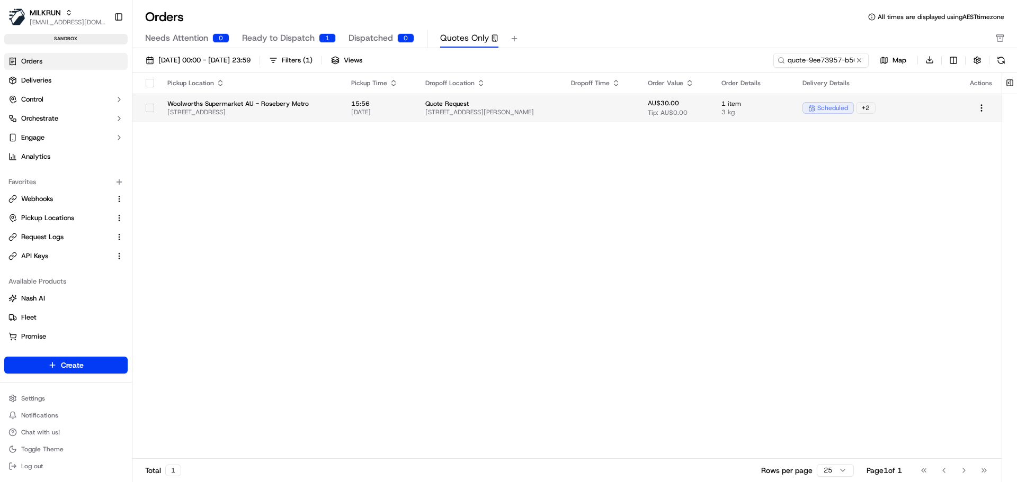
click at [639, 113] on td at bounding box center [600, 108] width 77 height 29
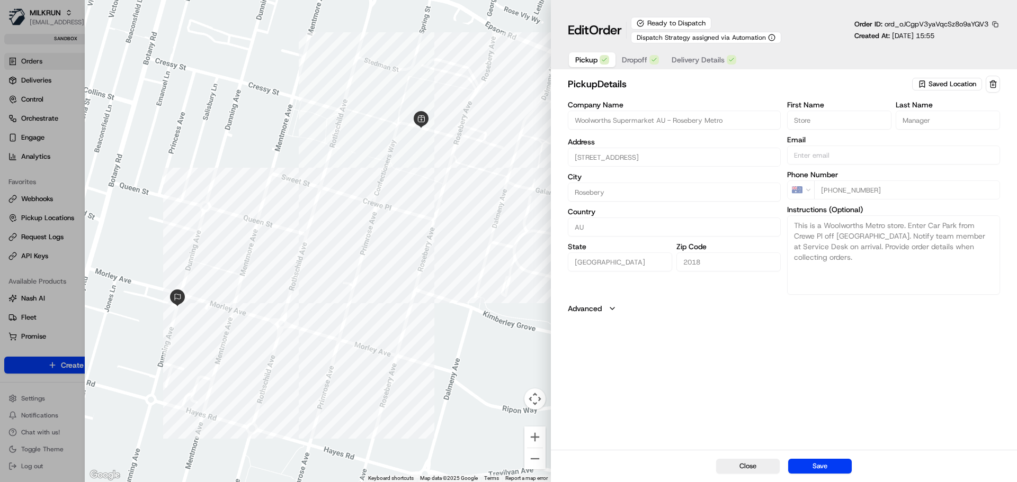
click at [702, 64] on span "Delivery Details" at bounding box center [697, 60] width 53 height 11
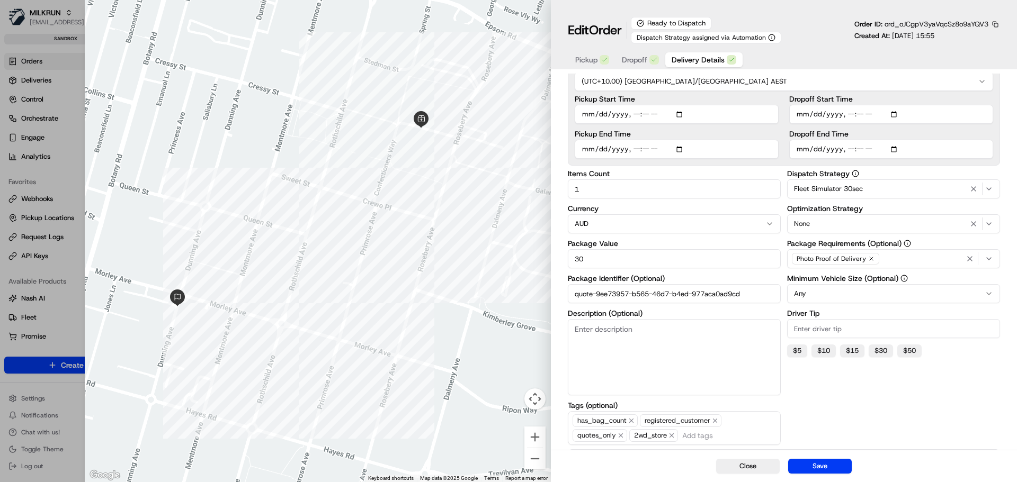
scroll to position [133, 0]
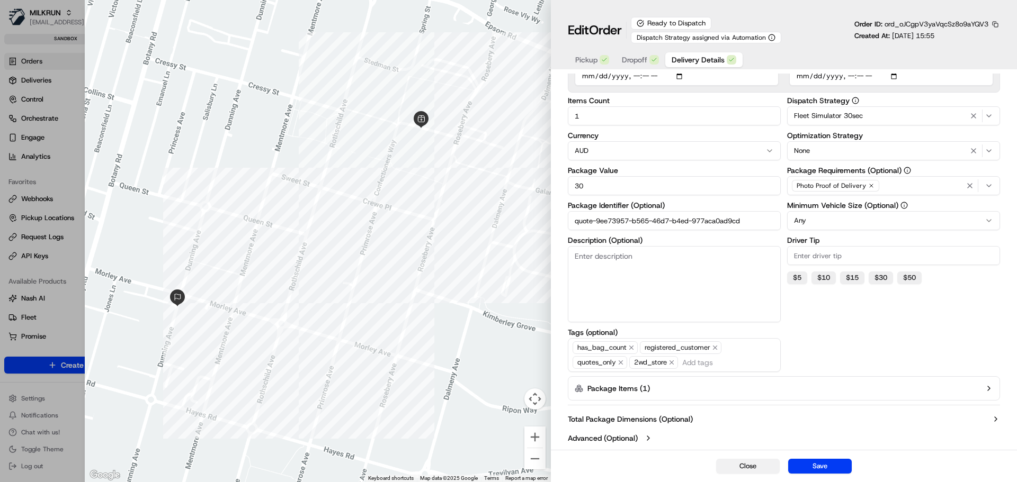
click at [750, 469] on button "Close" at bounding box center [748, 466] width 64 height 15
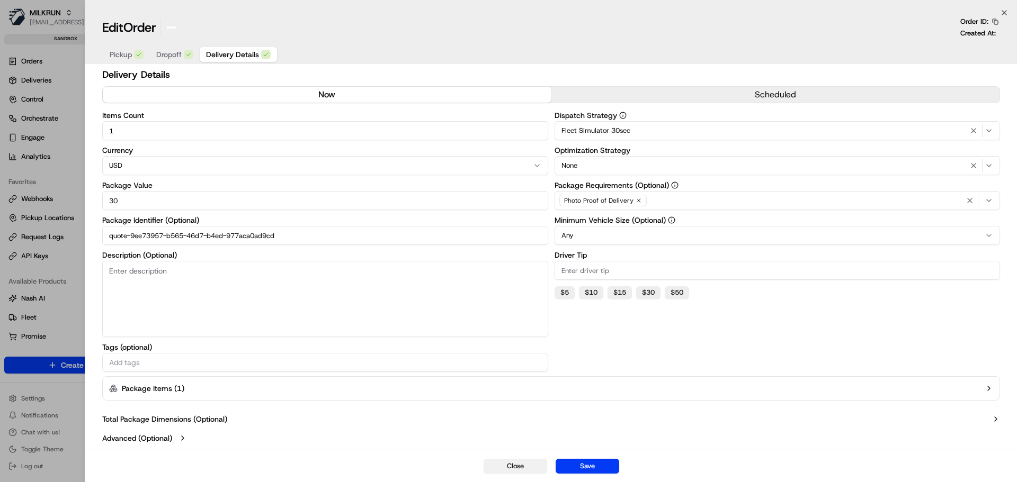
scroll to position [3, 0]
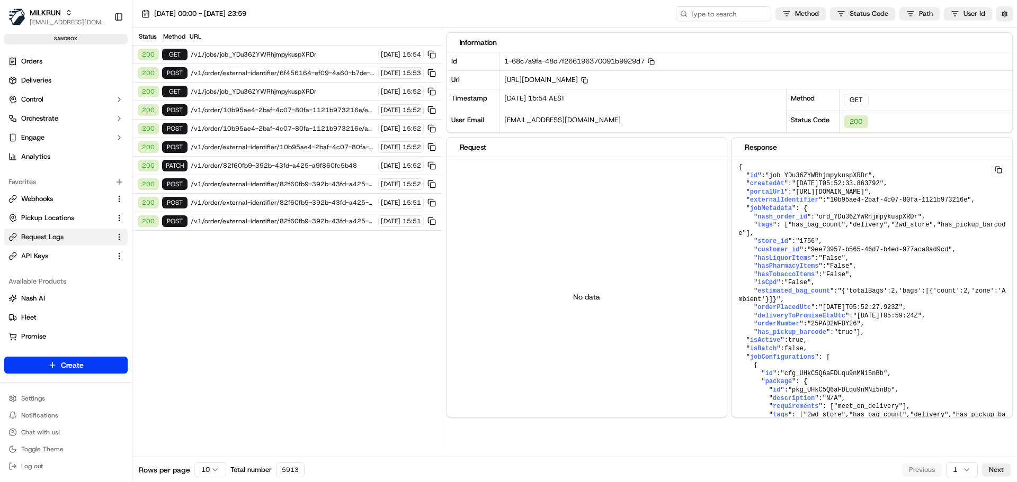
click at [247, 73] on span "/v1/order/external-identifier/6f456164-ef09-4a60-b7de-a0d85055eb19" at bounding box center [283, 73] width 184 height 8
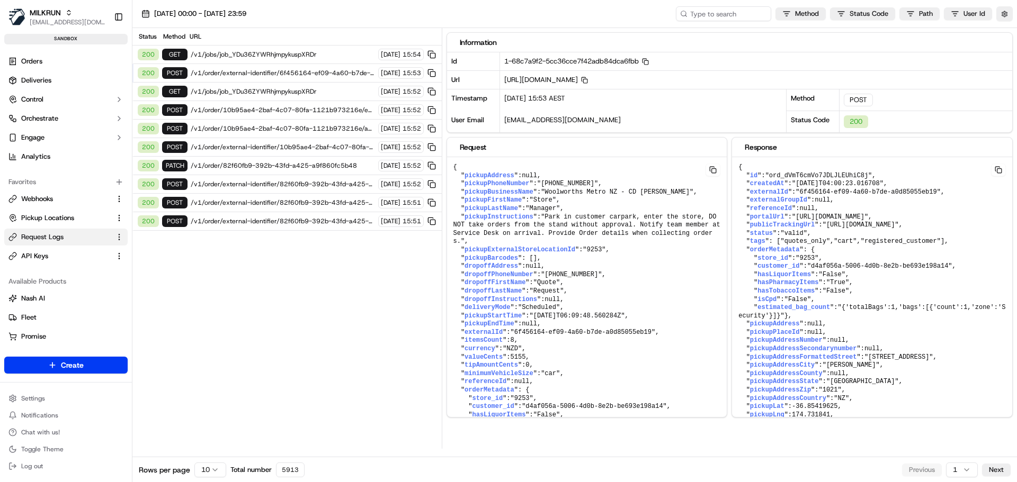
click at [225, 147] on span "/v1/order/external-identifier/10b95ae4-2baf-4c07-80fa-1121b973216e" at bounding box center [283, 147] width 184 height 8
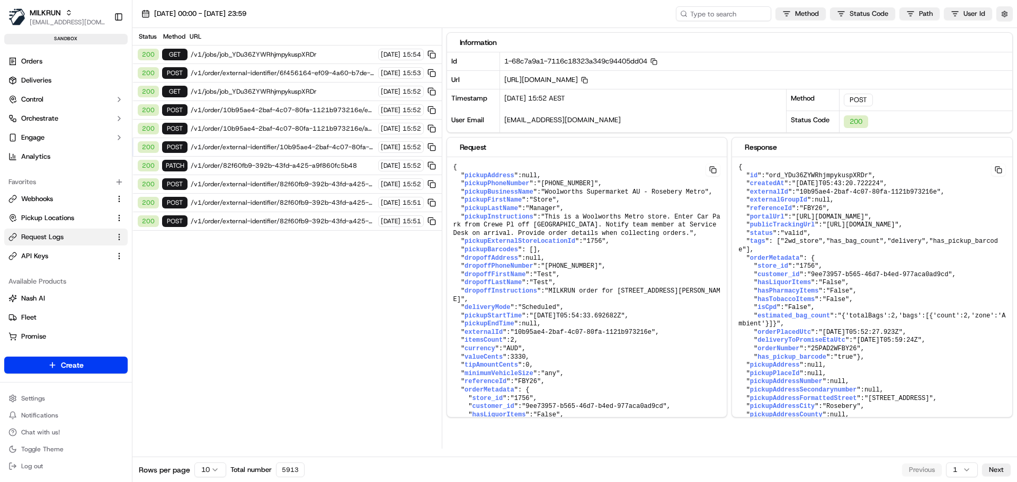
click at [222, 165] on span "/v1/order/82f60fb9-392b-43fd-a425-a9f860fc5b48" at bounding box center [283, 166] width 184 height 8
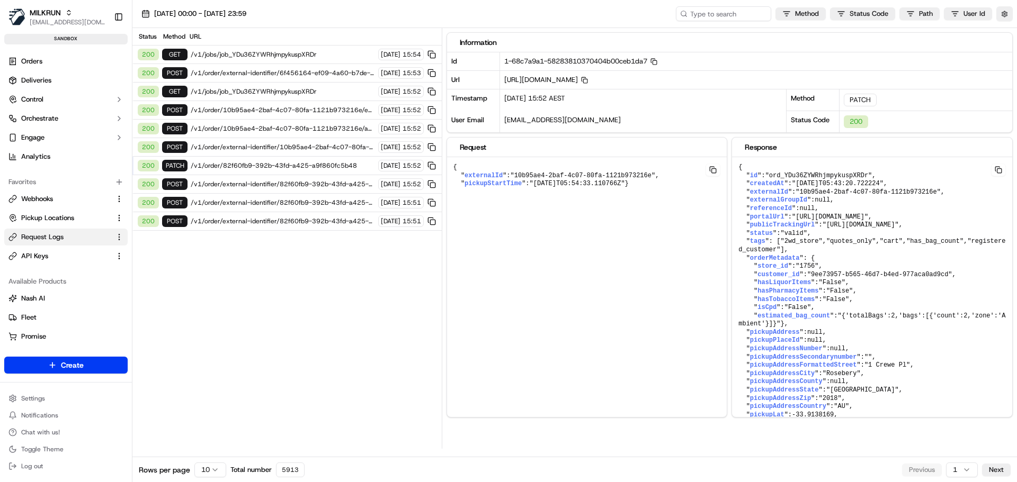
click at [217, 183] on span "/v1/order/external-identifier/82f60fb9-392b-43fd-a425-a9f860fc5b48" at bounding box center [283, 184] width 184 height 8
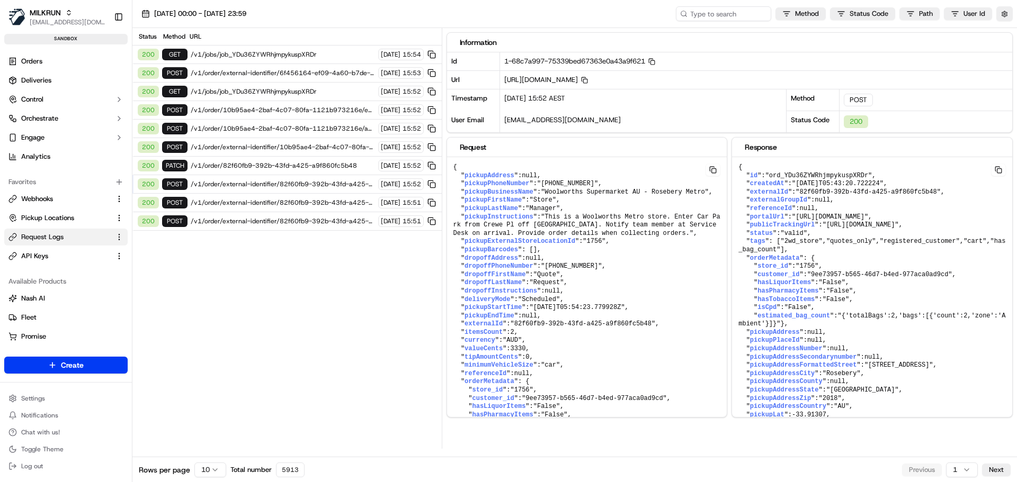
click at [222, 202] on span "/v1/order/external-identifier/82f60fb9-392b-43fd-a425-a9f860fc5b48" at bounding box center [283, 203] width 184 height 8
click at [219, 218] on span "/v1/order/external-identifier/82f60fb9-392b-43fd-a425-a9f860fc5b48" at bounding box center [283, 221] width 184 height 8
click at [204, 470] on html "MILKRUN [EMAIL_ADDRESS][DOMAIN_NAME] Toggle Sidebar sandbox Orders Deliveries C…" at bounding box center [508, 241] width 1017 height 482
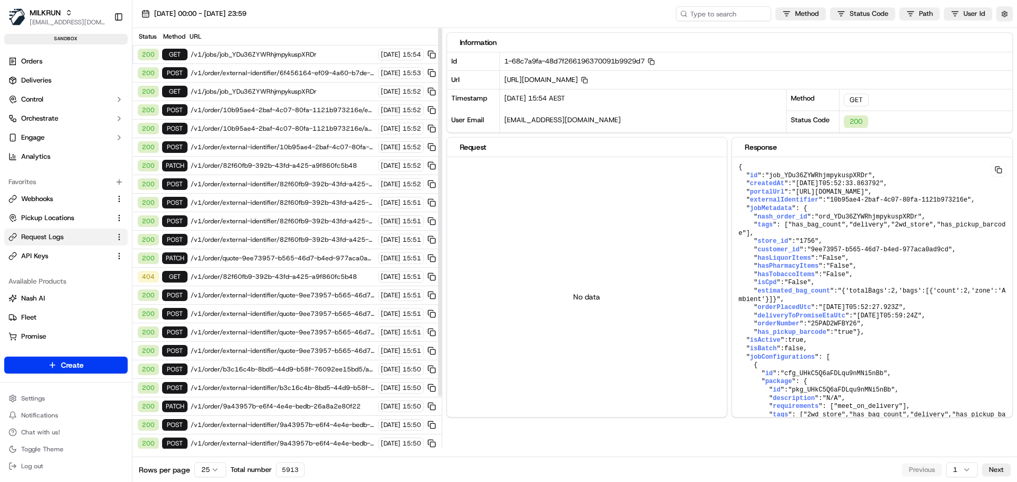
click at [256, 274] on span "/v1/order/82f60fb9-392b-43fd-a425-a9f860fc5b48" at bounding box center [283, 277] width 184 height 8
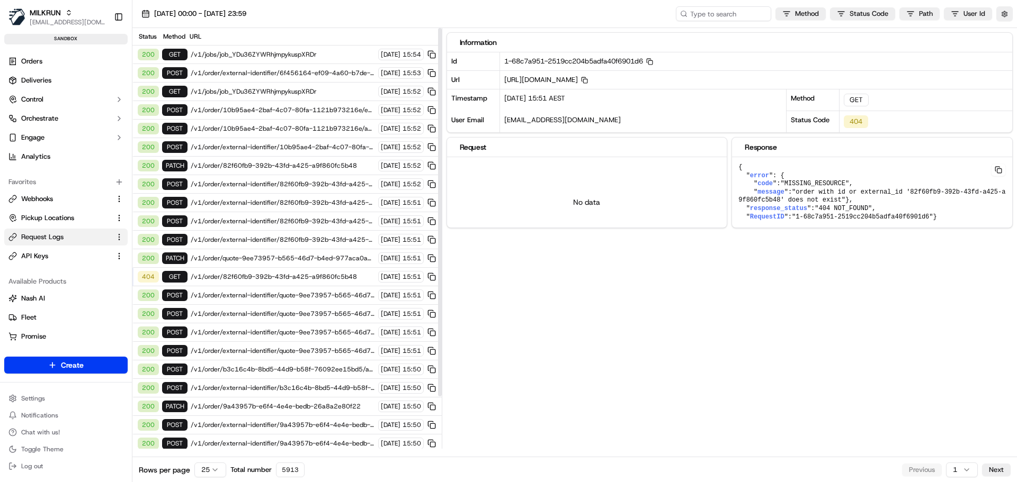
click at [259, 259] on span "/v1/order/quote-9ee73957-b565-46d7-b4ed-977aca0ad9cd" at bounding box center [283, 258] width 184 height 8
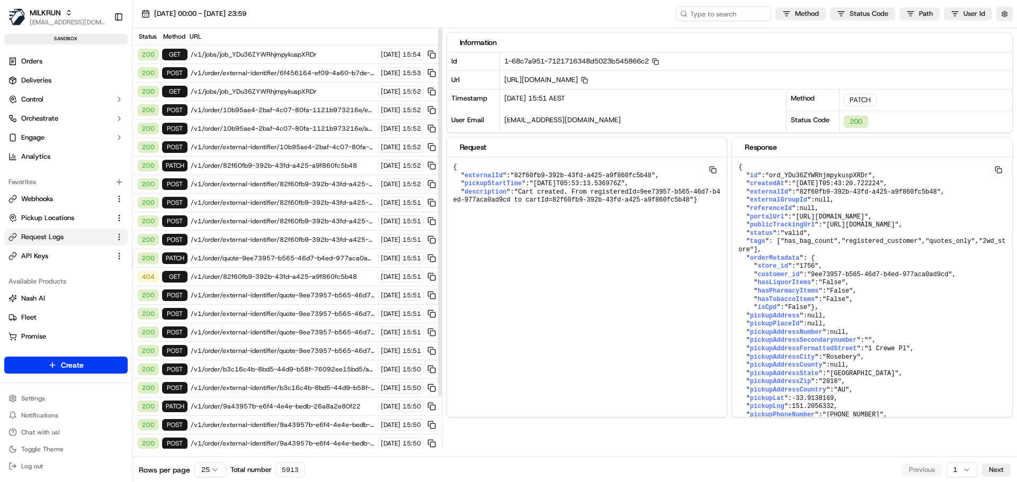
click at [251, 261] on span "/v1/order/quote-9ee73957-b565-46d7-b4ed-977aca0ad9cd" at bounding box center [283, 258] width 184 height 8
click at [250, 242] on span "/v1/order/external-identifier/82f60fb9-392b-43fd-a425-a9f860fc5b48" at bounding box center [283, 240] width 184 height 8
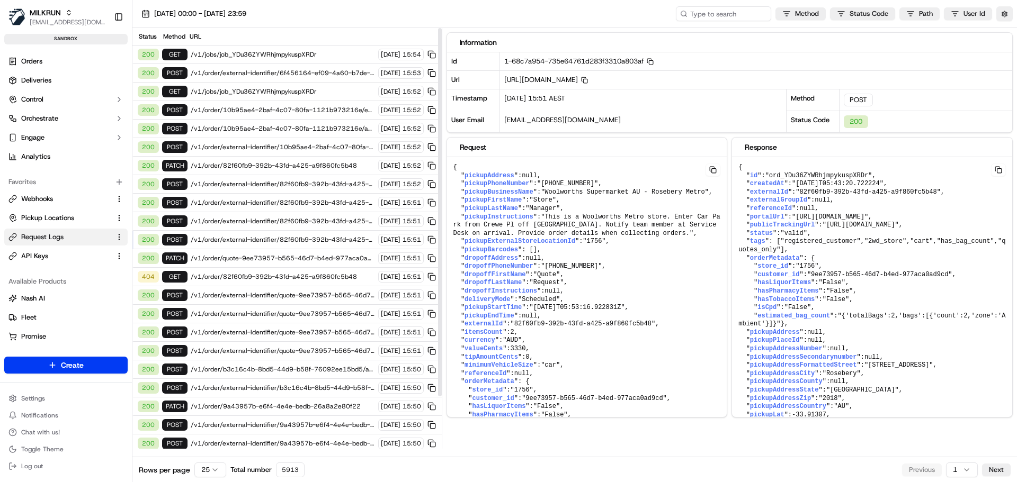
click at [255, 223] on span "/v1/order/external-identifier/82f60fb9-392b-43fd-a425-a9f860fc5b48" at bounding box center [283, 221] width 184 height 8
click at [268, 201] on span "/v1/order/external-identifier/82f60fb9-392b-43fd-a425-a9f860fc5b48" at bounding box center [283, 203] width 184 height 8
click at [276, 185] on span "/v1/order/external-identifier/82f60fb9-392b-43fd-a425-a9f860fc5b48" at bounding box center [283, 184] width 184 height 8
click at [281, 164] on span "/v1/order/82f60fb9-392b-43fd-a425-a9f860fc5b48" at bounding box center [283, 166] width 184 height 8
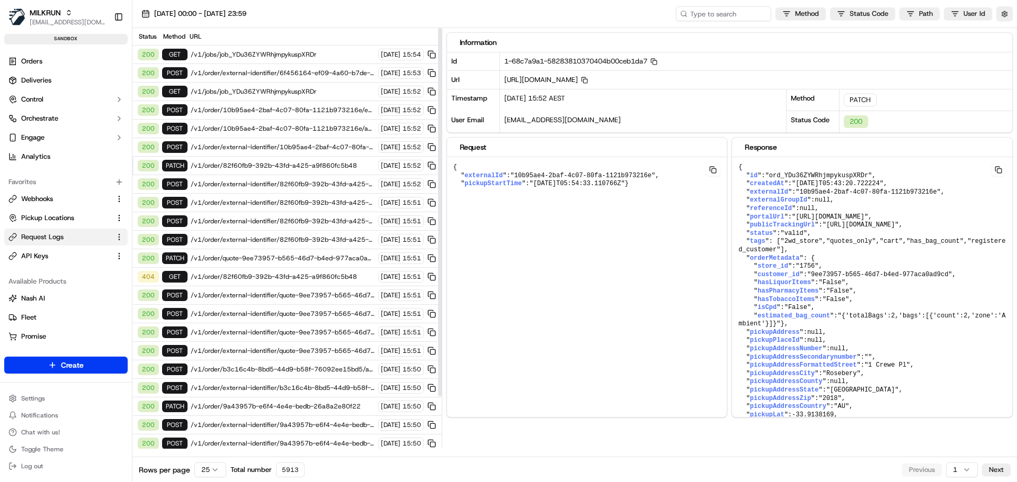
click at [271, 144] on span "/v1/order/external-identifier/10b95ae4-2baf-4c07-80fa-1121b973216e" at bounding box center [283, 147] width 184 height 8
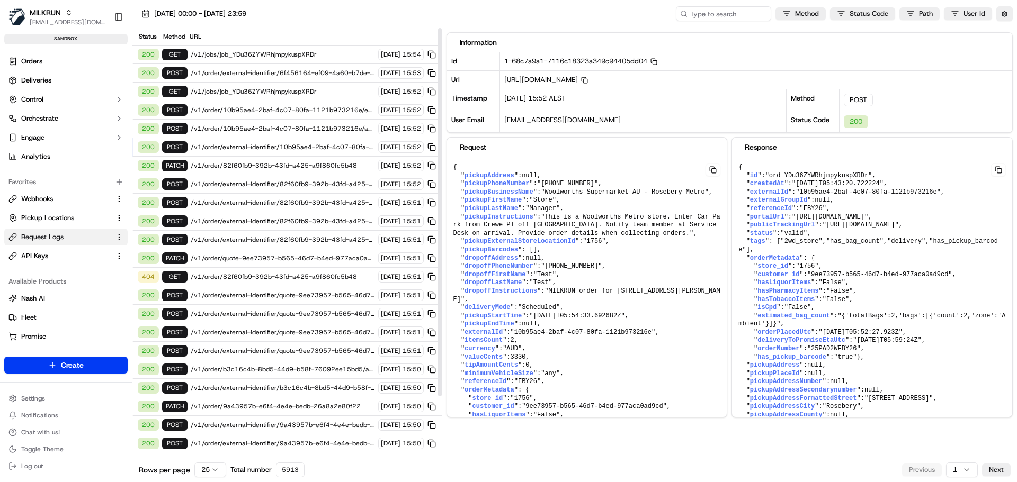
click at [272, 131] on span "/v1/order/10b95ae4-2baf-4c07-80fa-1121b973216e/autodispatch" at bounding box center [283, 128] width 184 height 8
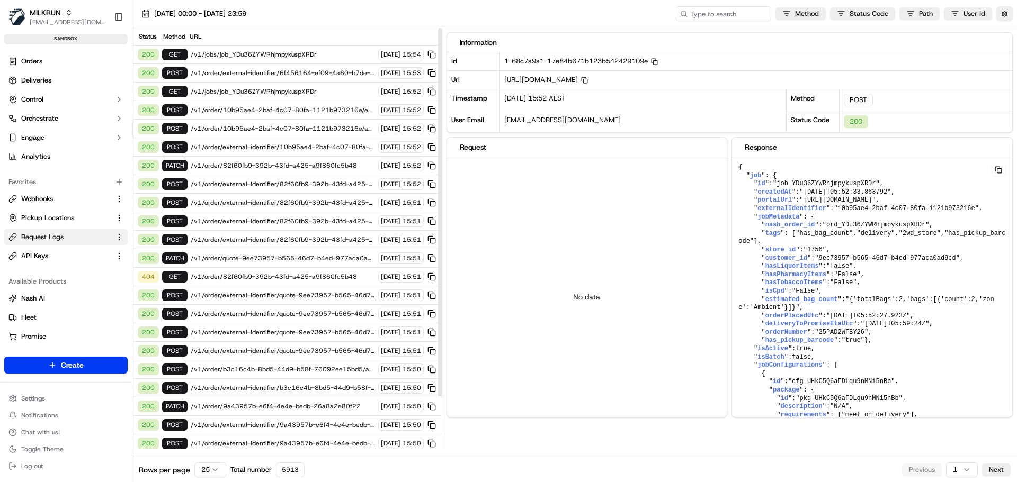
click at [276, 109] on span "/v1/order/10b95ae4-2baf-4c07-80fa-1121b973216e/events" at bounding box center [283, 110] width 184 height 8
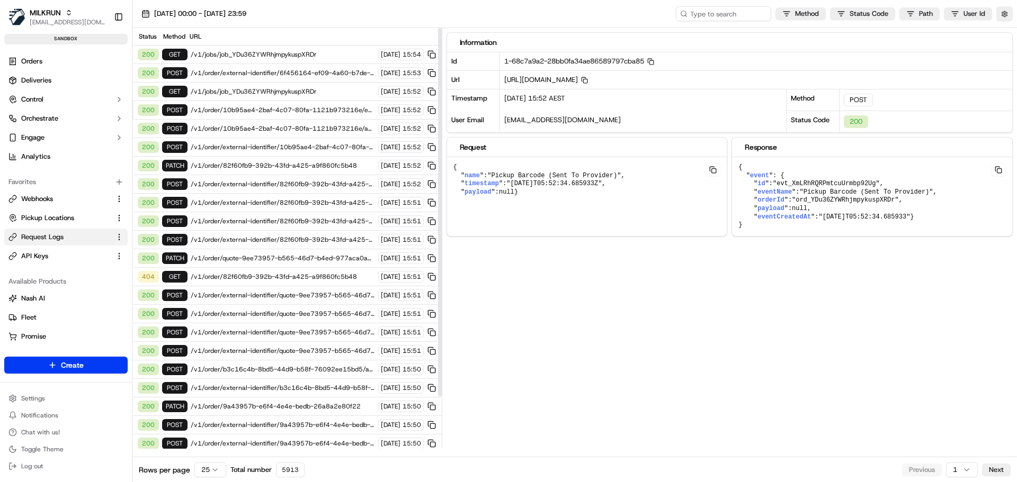
click at [280, 94] on span "/v1/jobs/job_YDu36ZYWRhjmpykuspXRDr" at bounding box center [283, 91] width 184 height 8
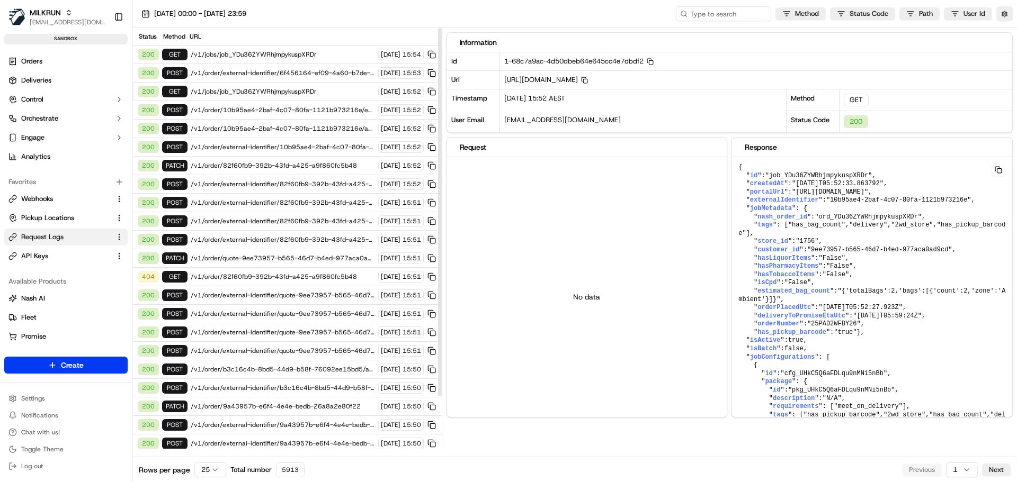
click at [283, 68] on div "200 POST /v1/order/external-identifier/6f456164-ef09-4a60-b7de-a0d85055eb19 [DA…" at bounding box center [286, 73] width 309 height 19
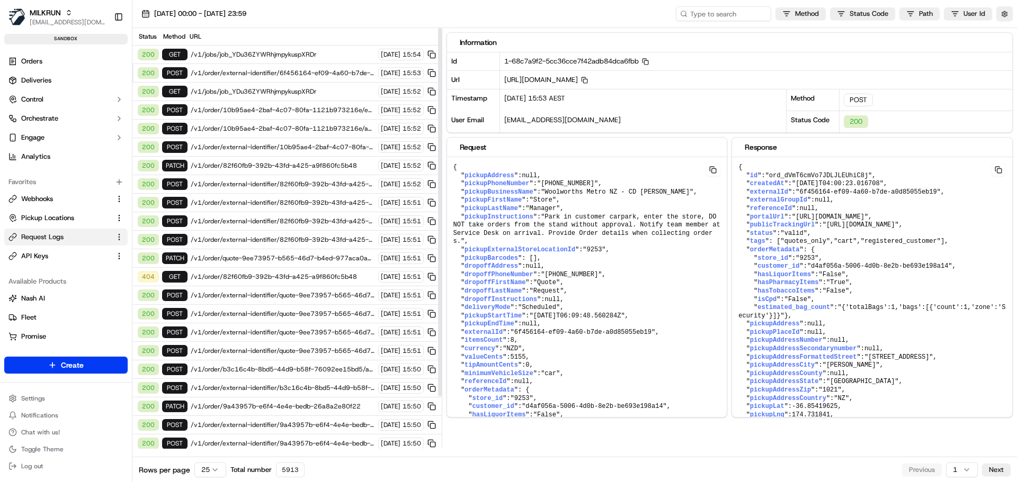
click at [282, 55] on span "/v1/jobs/job_YDu36ZYWRhjmpykuspXRDr" at bounding box center [283, 54] width 184 height 8
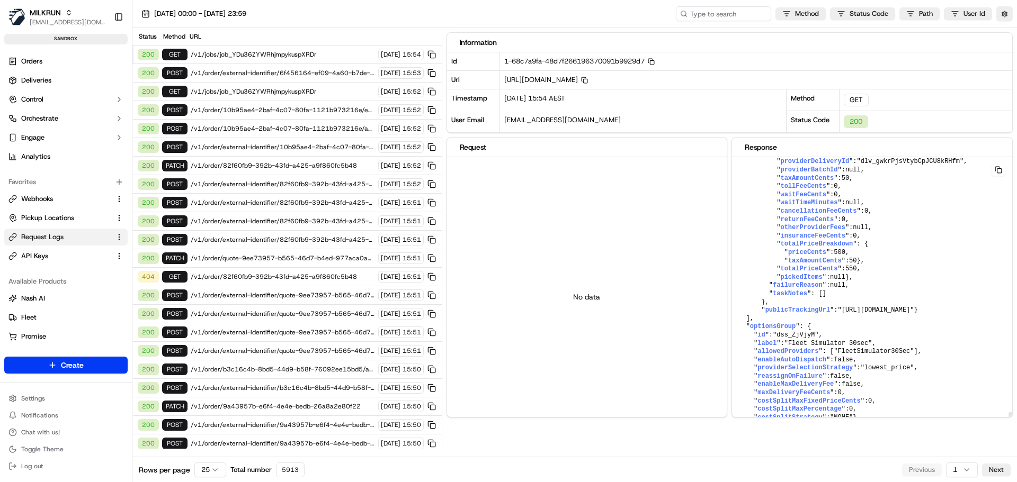
scroll to position [2978, 0]
